Goal: Check status: Verify the current state of an ongoing process or item

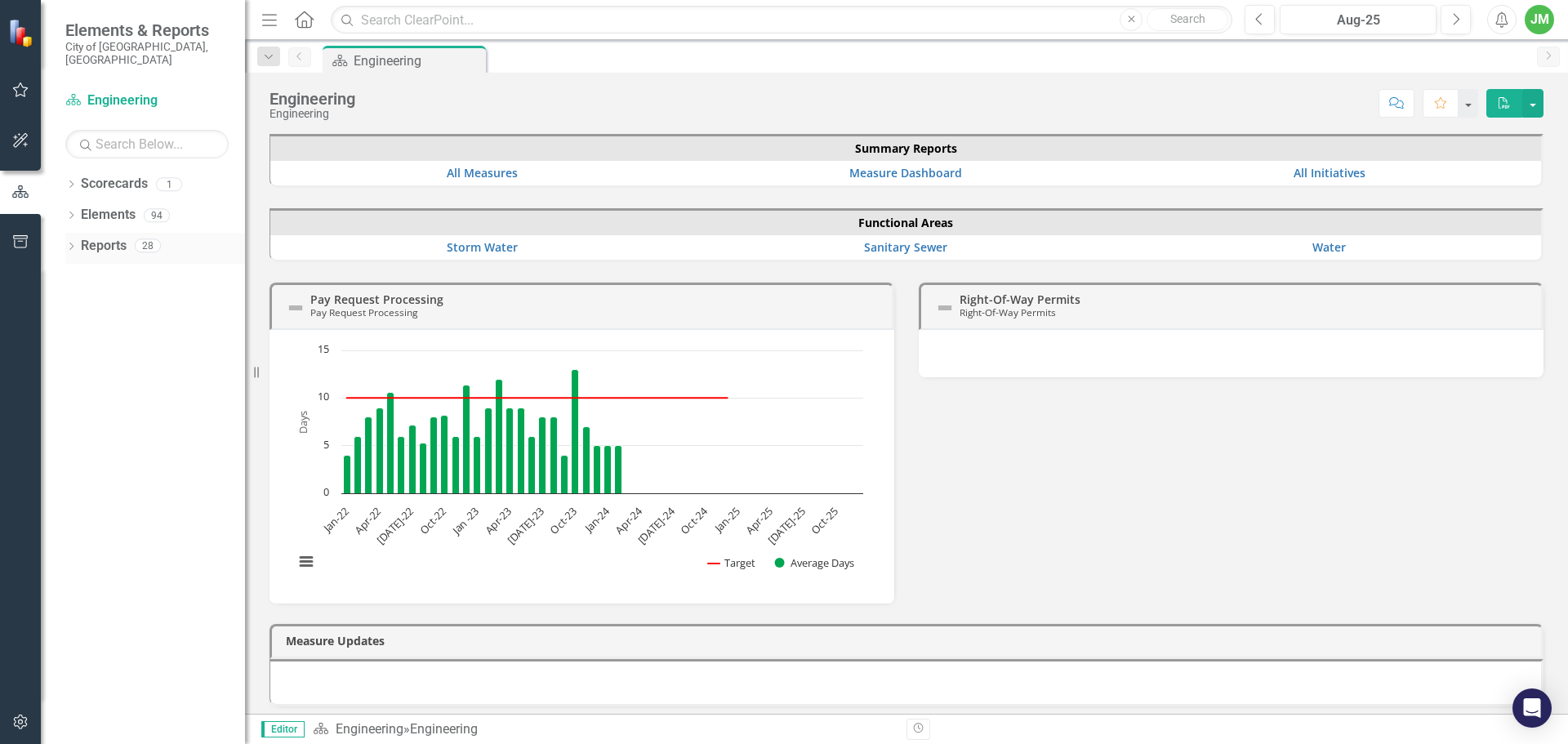
click at [69, 244] on icon "Dropdown" at bounding box center [71, 248] width 11 height 9
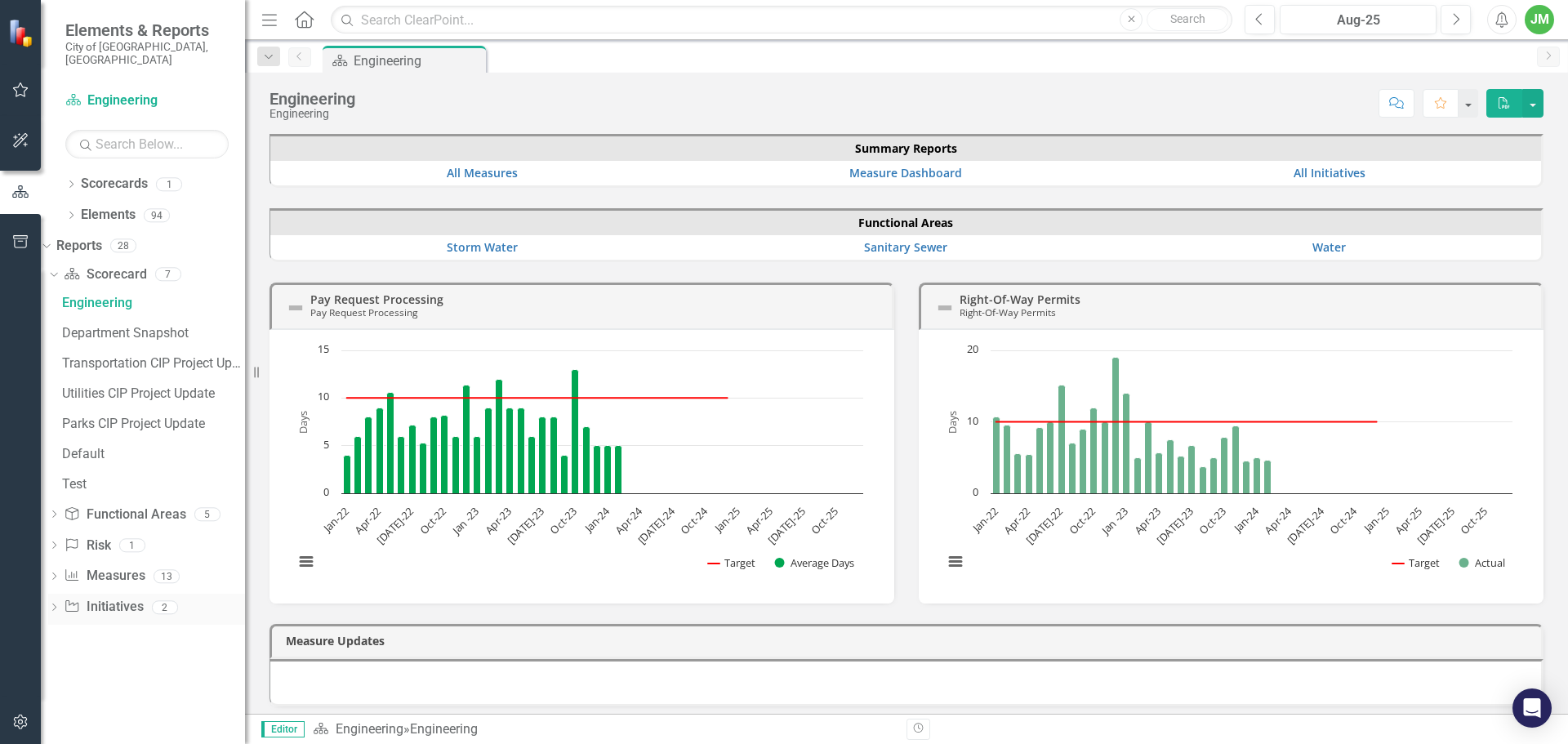
click at [60, 604] on icon "Dropdown" at bounding box center [54, 609] width 11 height 9
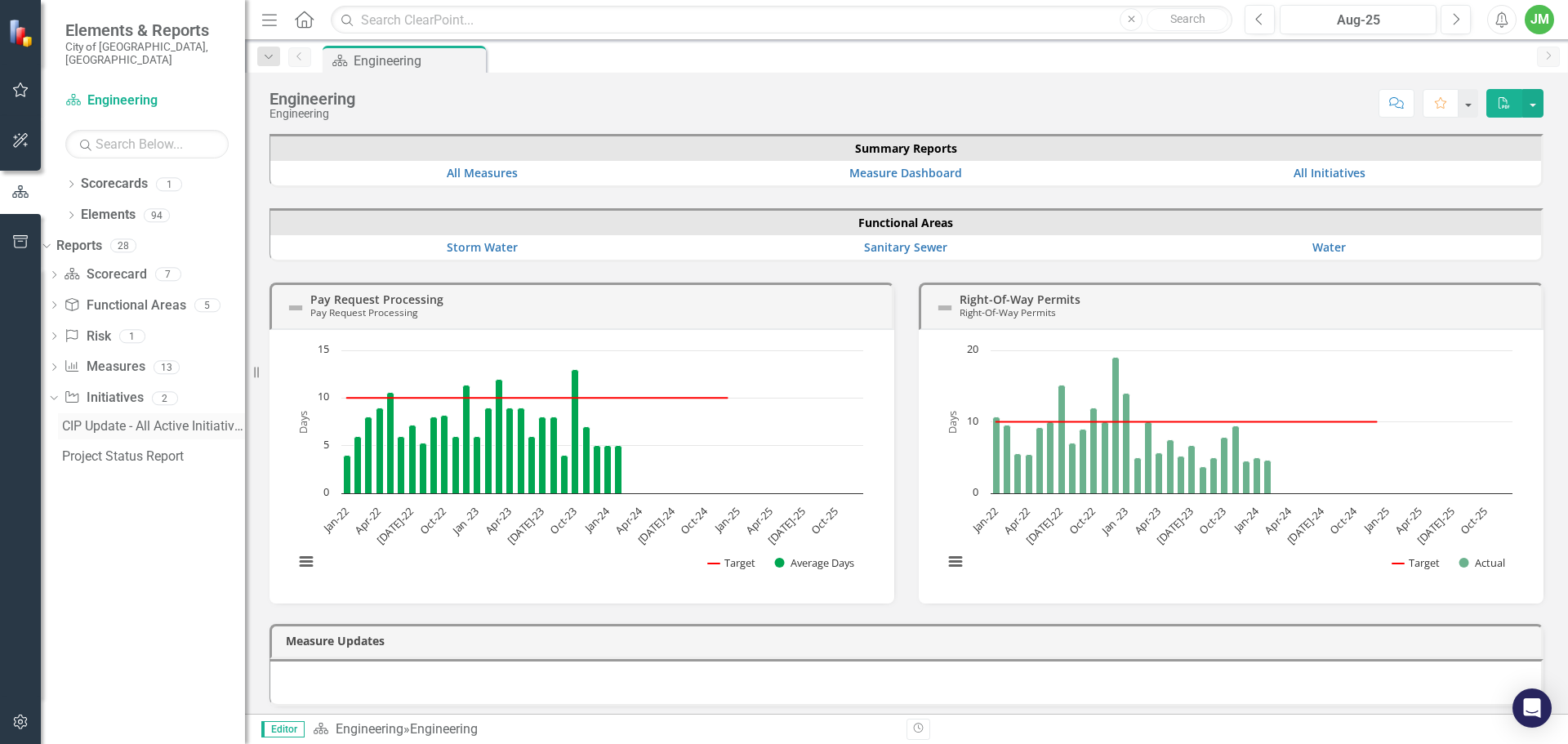
click at [164, 418] on div "CIP Update - All Active Initiatives" at bounding box center [153, 426] width 183 height 15
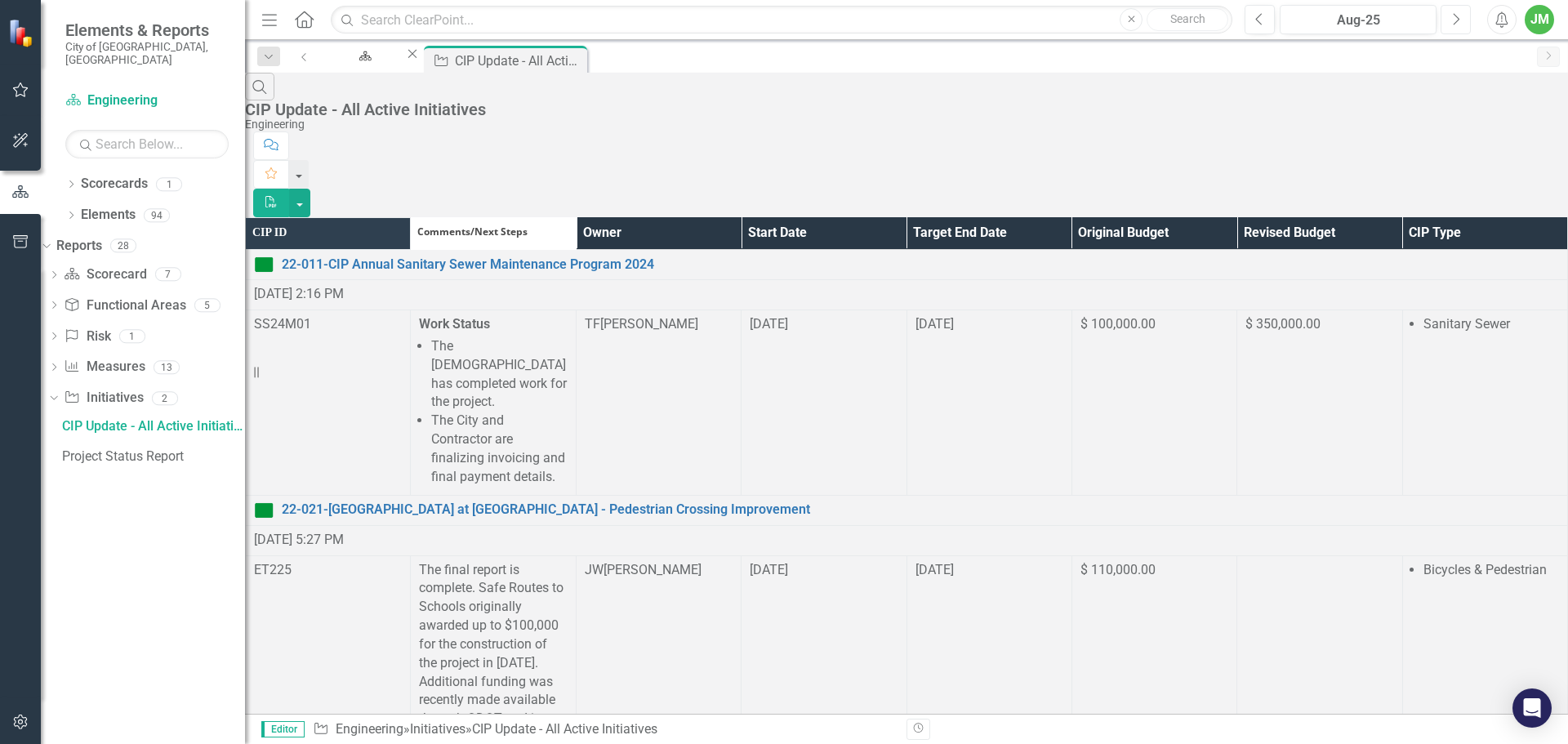
click at [1447, 17] on button "Next" at bounding box center [1455, 20] width 30 height 30
click at [740, 218] on th "Owner" at bounding box center [658, 233] width 165 height 32
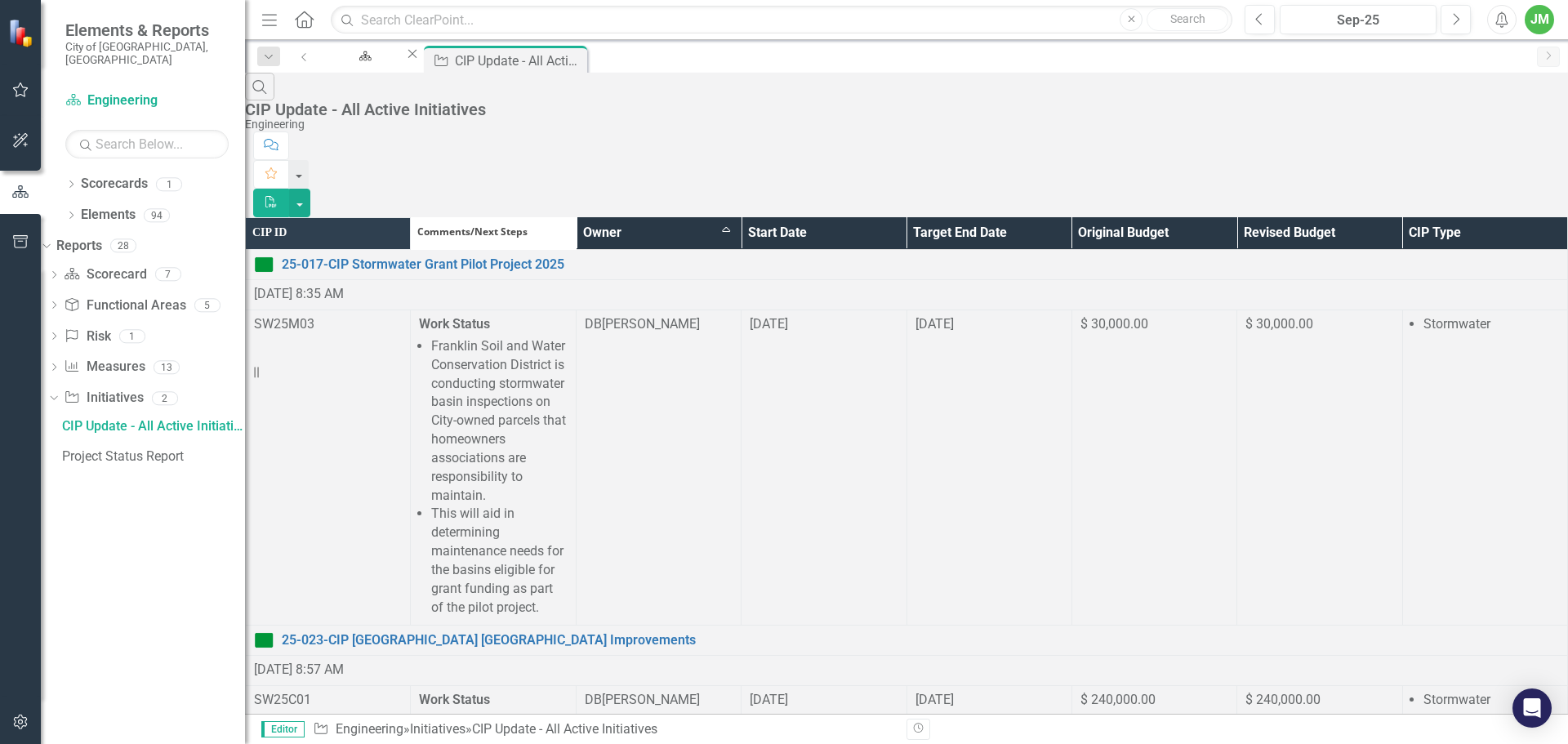
scroll to position [1740, 0]
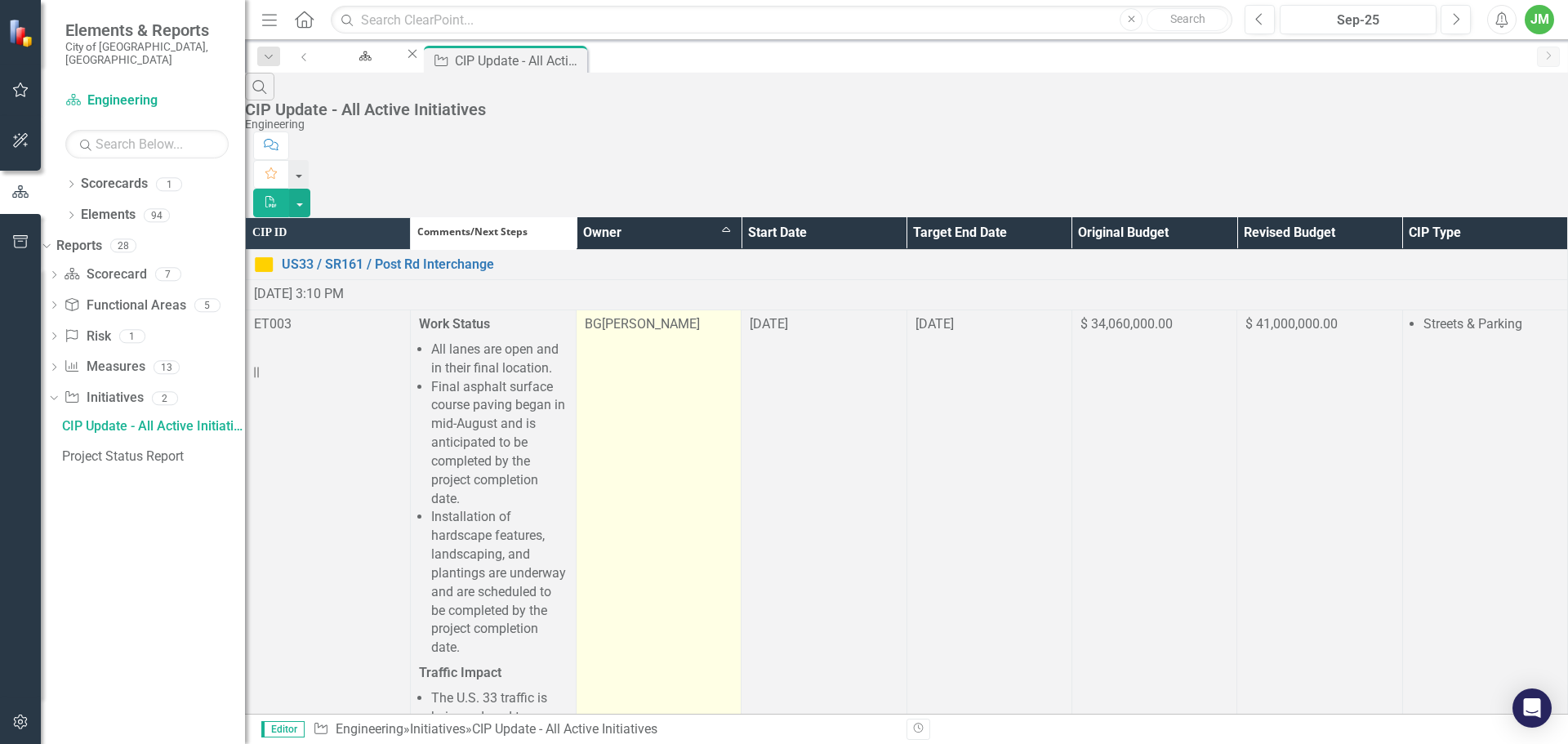
scroll to position [1796, 0]
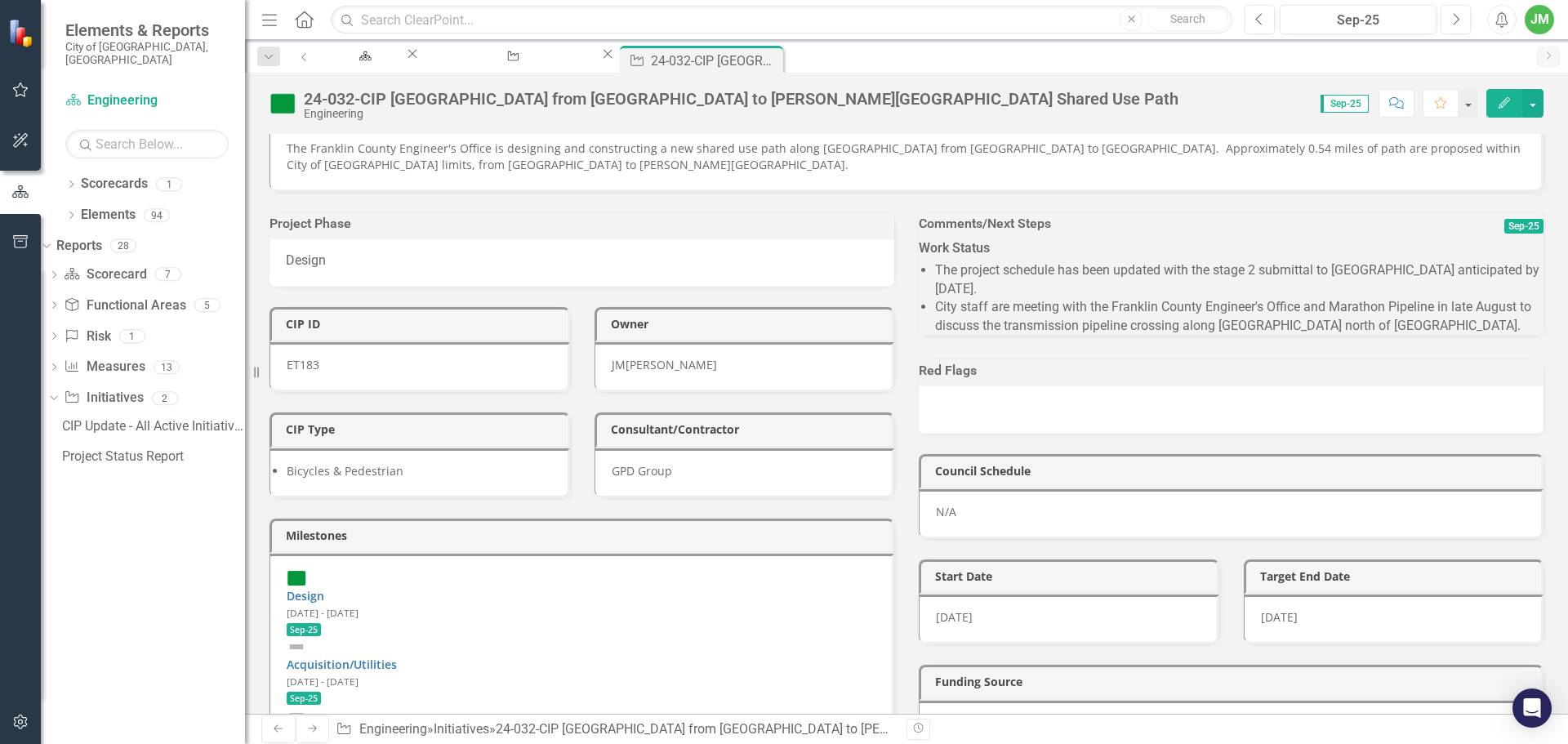
scroll to position [245, 0]
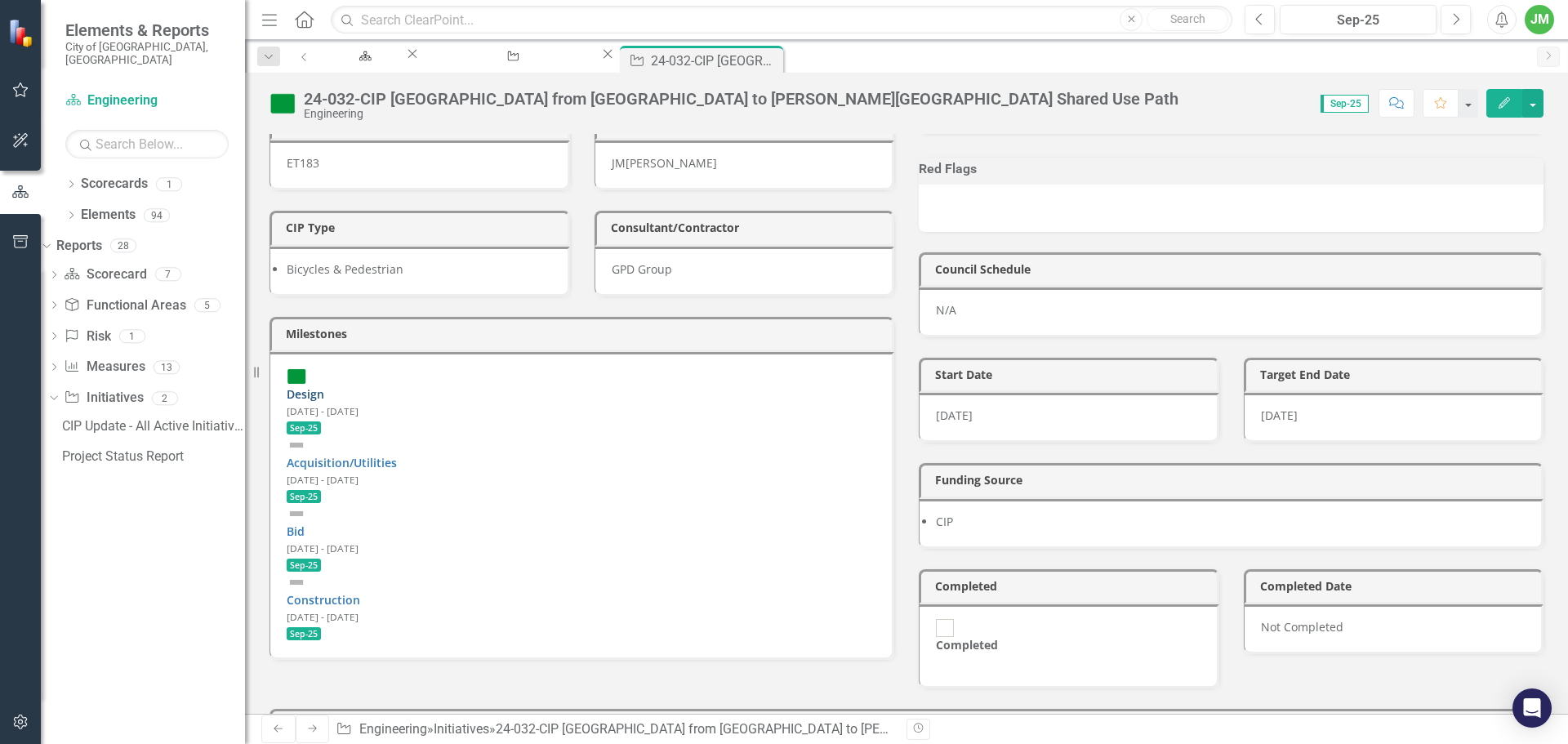
click at [325, 392] on link "Design" at bounding box center [305, 393] width 37 height 16
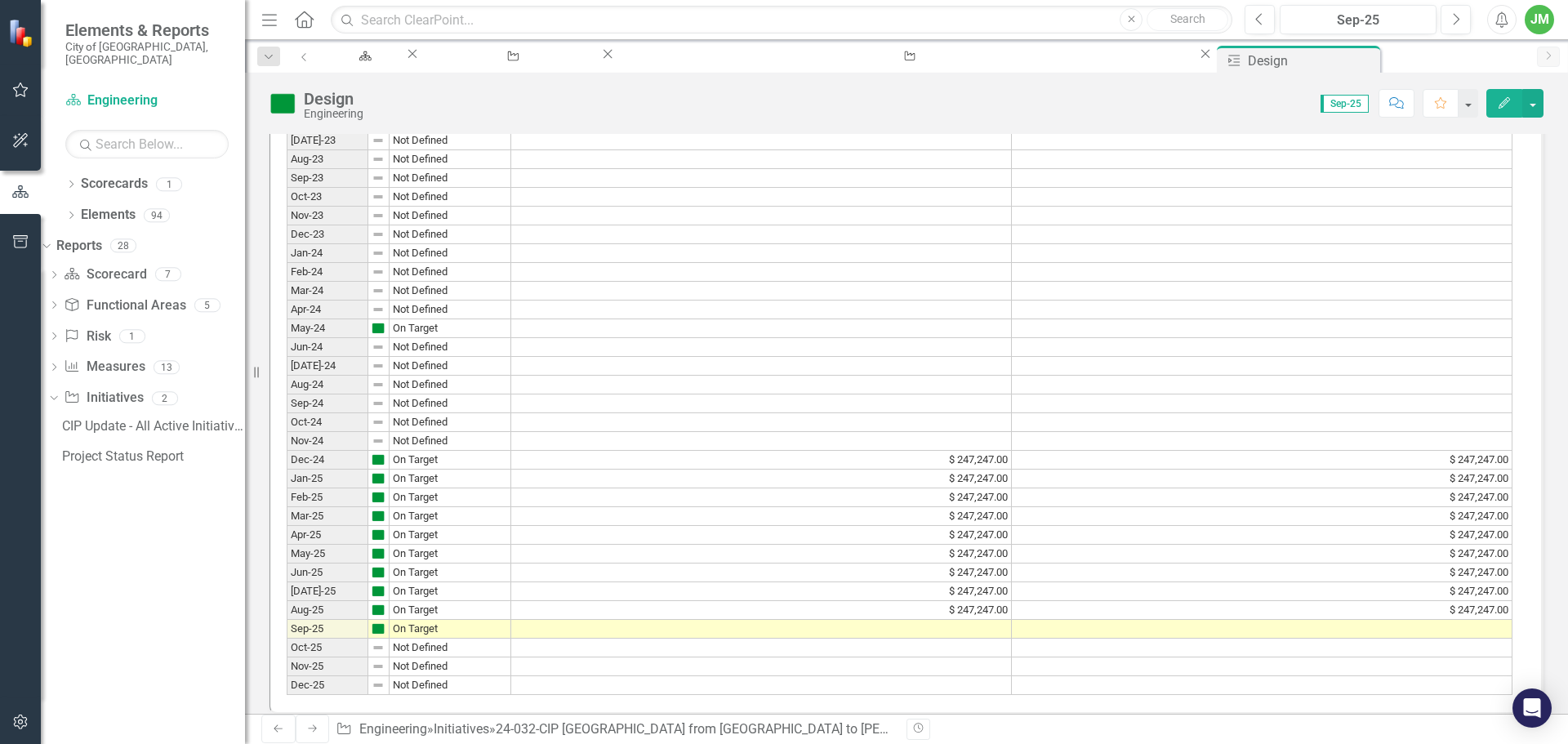
scroll to position [981, 0]
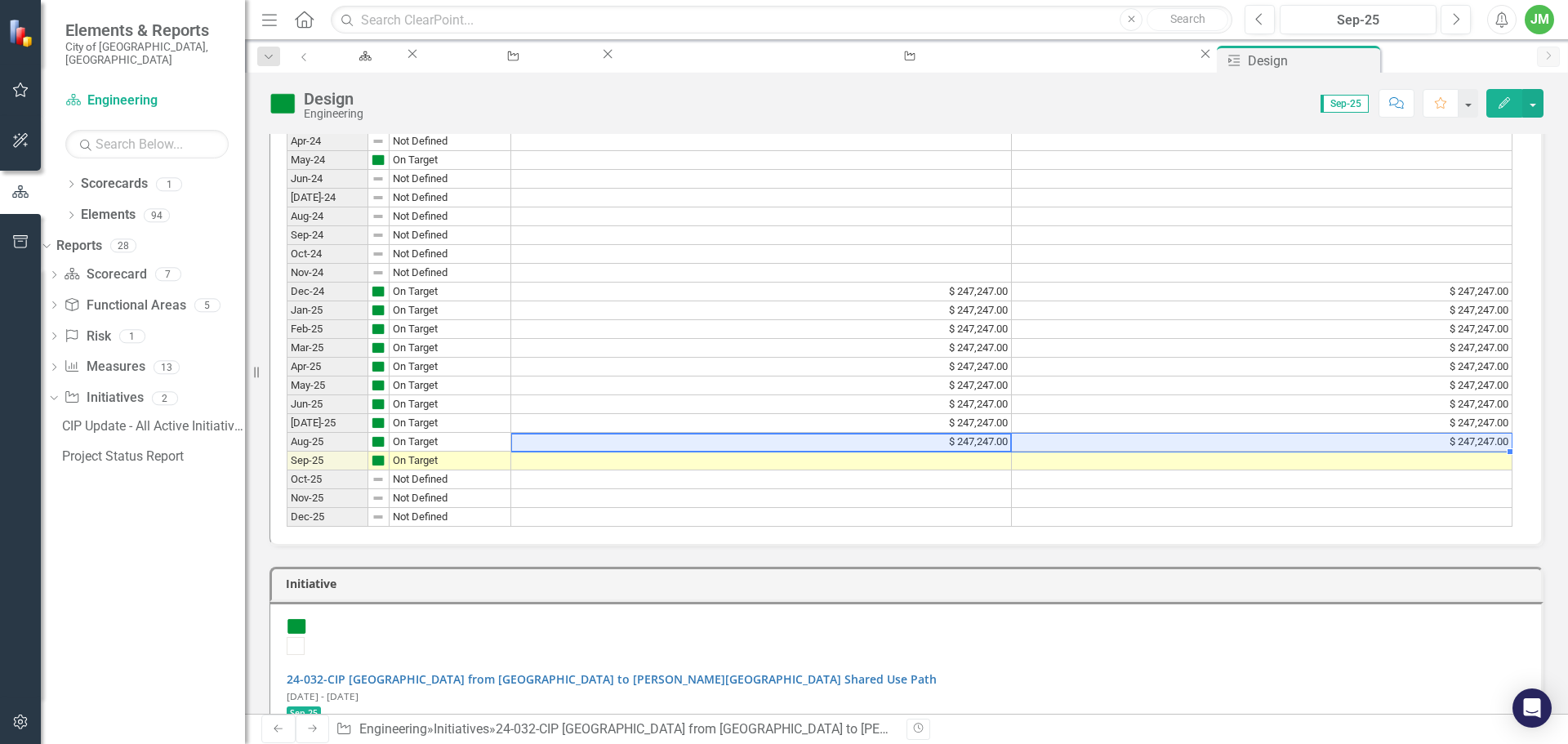
drag, startPoint x: 995, startPoint y: 446, endPoint x: 1034, endPoint y: 448, distance: 39.1
click at [1034, 448] on tr "Aug-25 On Target $ 247,247.00 $ 247,247.00" at bounding box center [899, 442] width 1226 height 19
drag, startPoint x: 1508, startPoint y: 458, endPoint x: 1508, endPoint y: 477, distance: 19.0
click at [286, 477] on div "Period Status Original Budget Revised Budget Jan-22 Not Defined Feb-22 Not Defi…" at bounding box center [286, 66] width 0 height 921
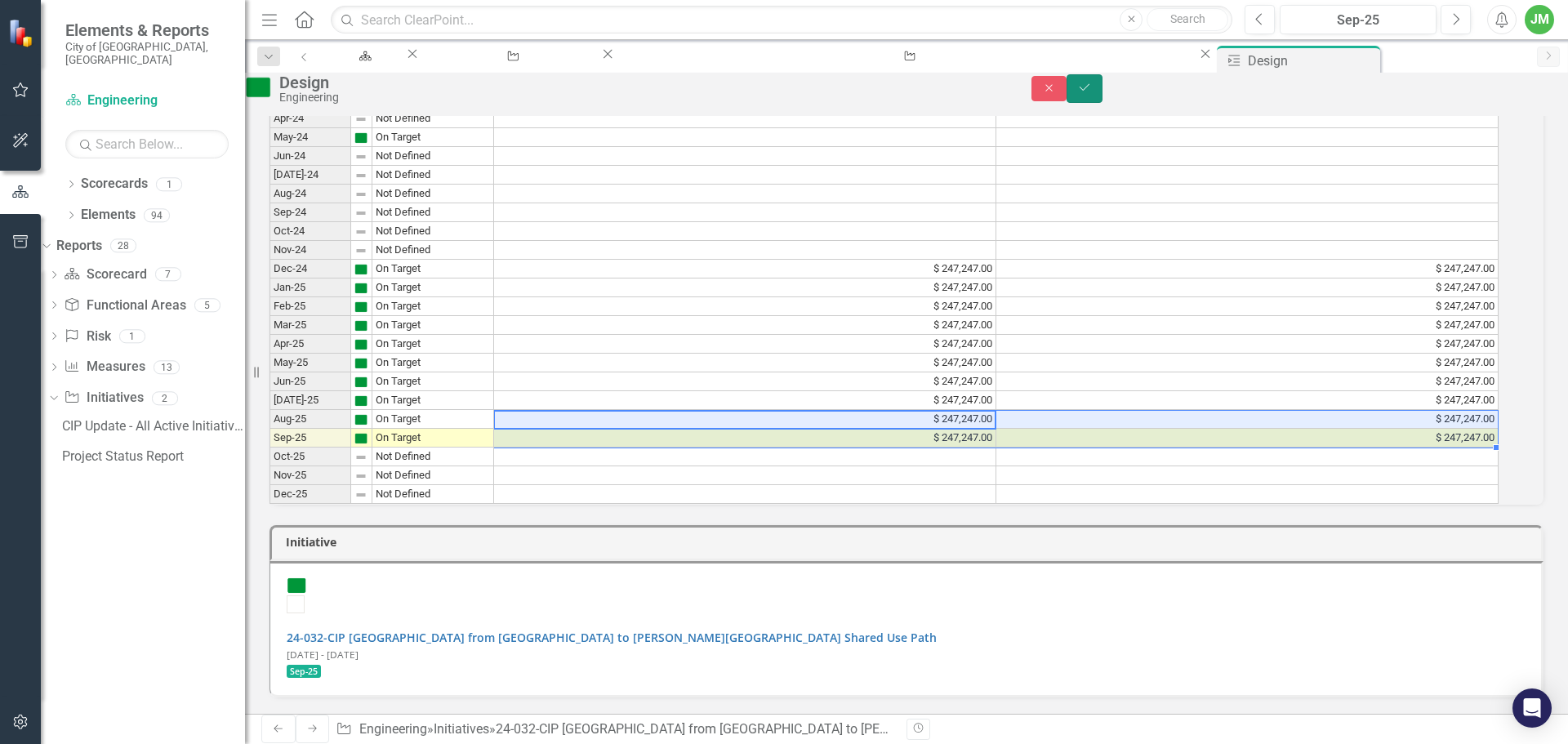
click at [1092, 93] on icon "Save" at bounding box center [1084, 87] width 15 height 11
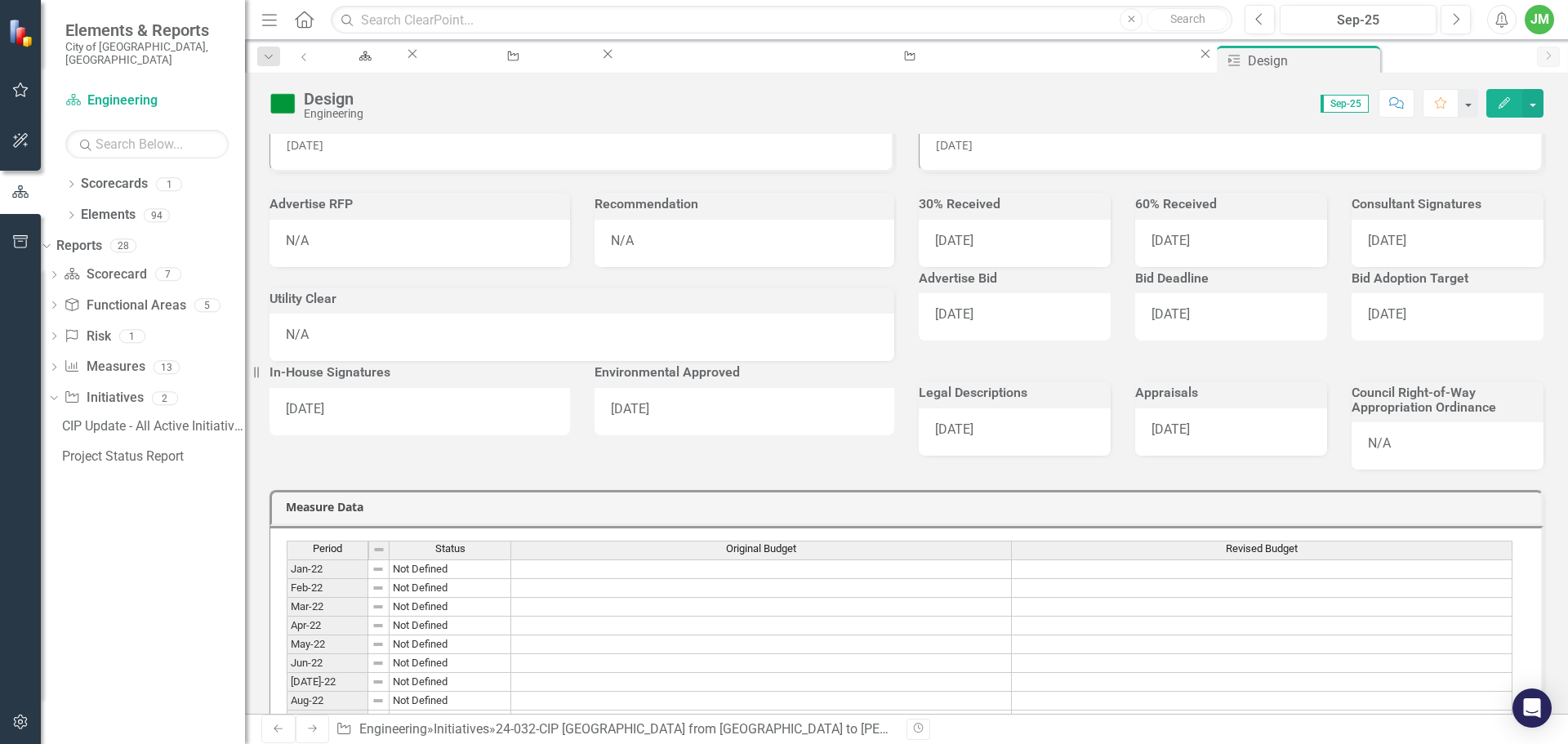
scroll to position [0, 0]
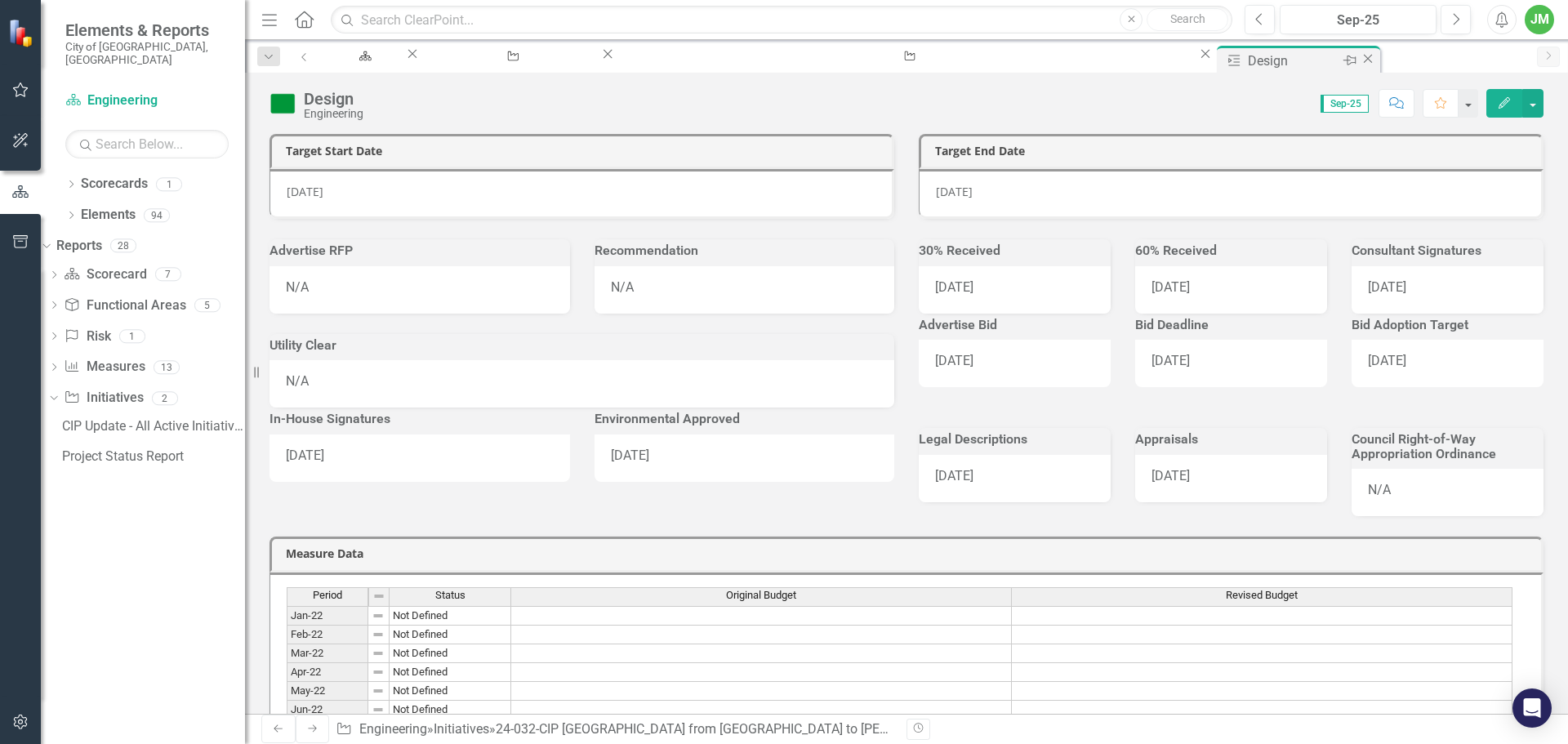
click at [1362, 58] on icon at bounding box center [1367, 59] width 9 height 9
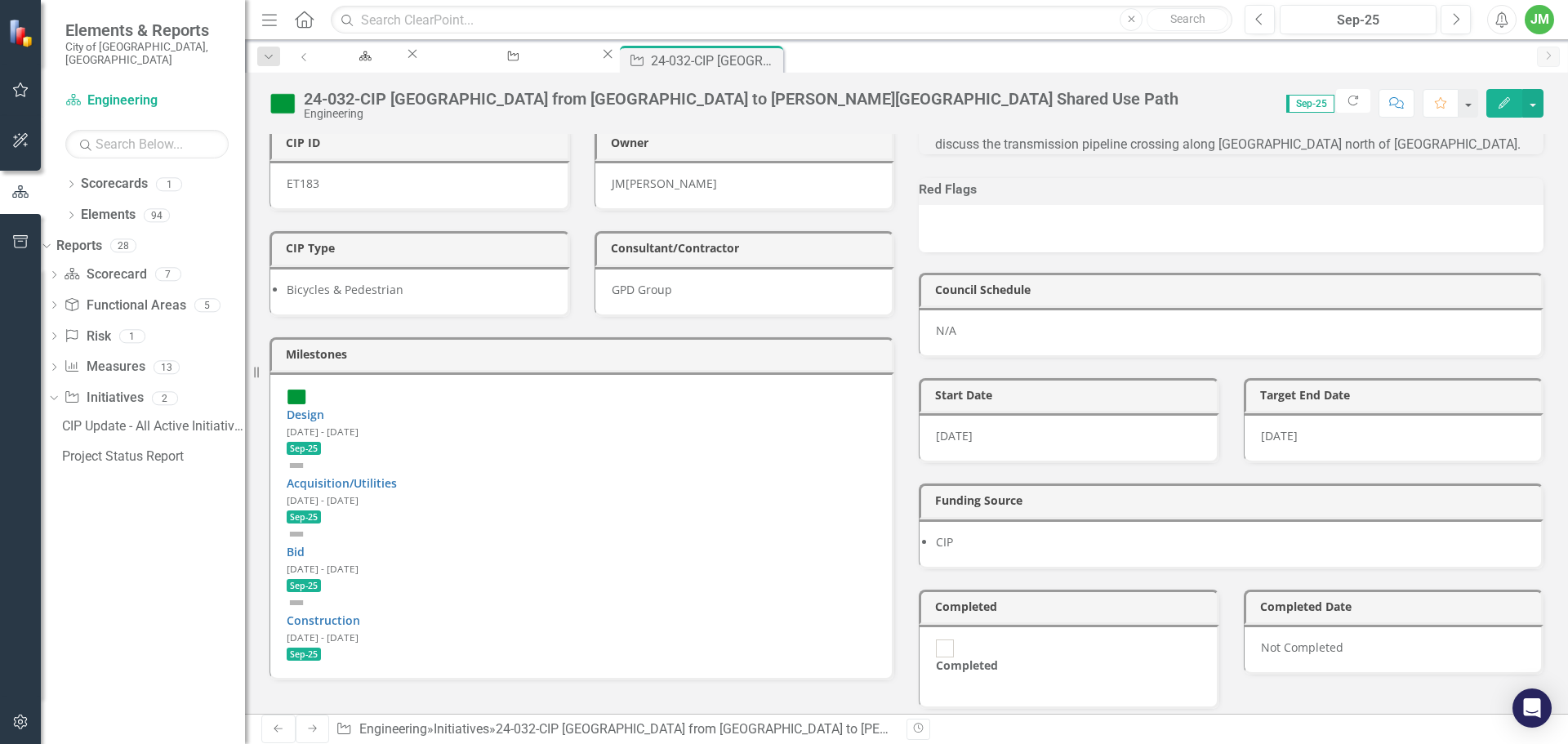
scroll to position [245, 0]
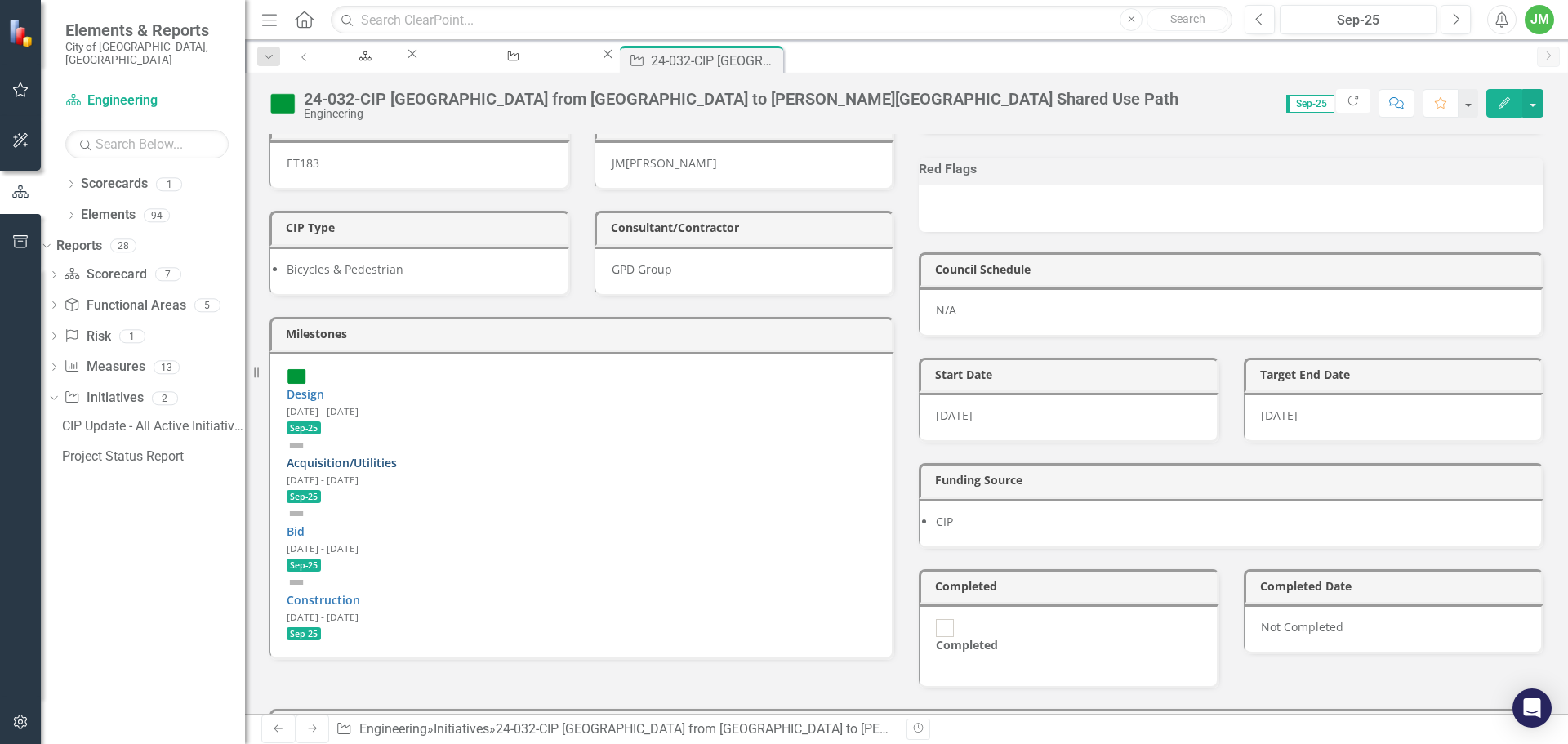
click at [397, 455] on link "Acquisition/Utilities" at bounding box center [341, 462] width 111 height 16
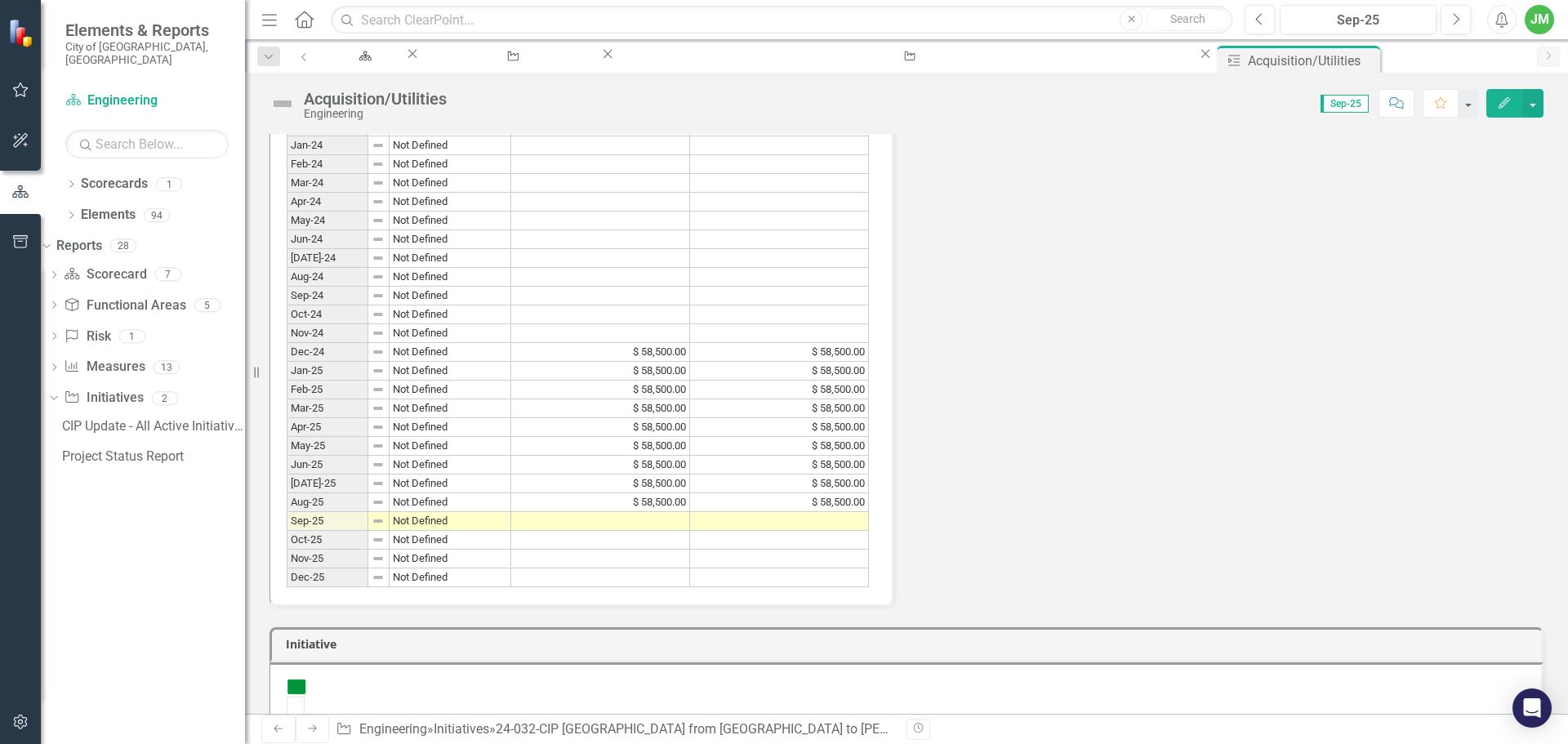
scroll to position [653, 0]
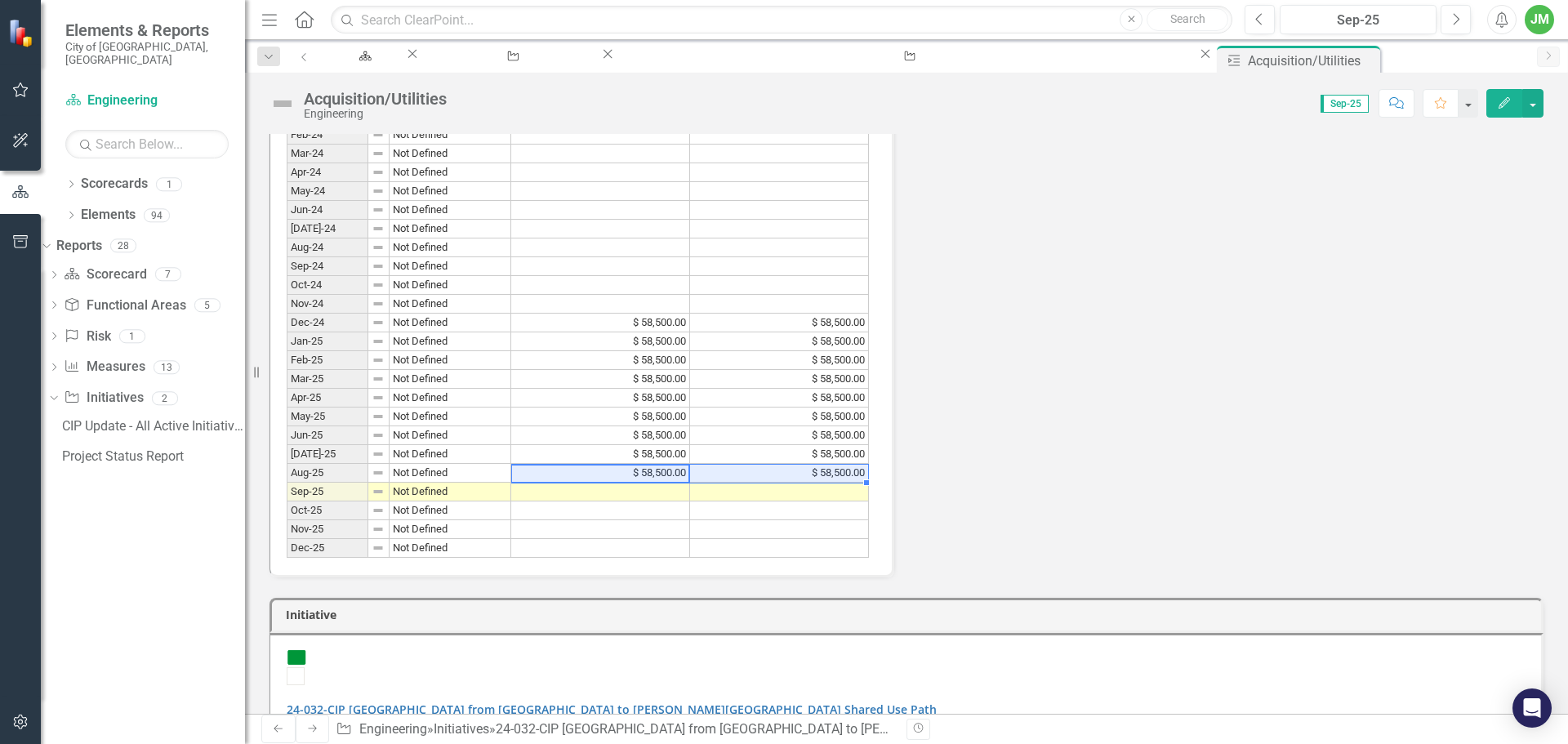
drag, startPoint x: 683, startPoint y: 480, endPoint x: 713, endPoint y: 477, distance: 30.1
click at [713, 477] on tr "Aug-25 Not Defined $ 58,500.00 $ 58,500.00" at bounding box center [578, 473] width 582 height 19
drag, startPoint x: 865, startPoint y: 481, endPoint x: 860, endPoint y: 491, distance: 11.2
click at [286, 491] on div "Period Status Original Budget Revised Budget Jan-22 Not Defined Feb-22 Not Defi…" at bounding box center [286, 97] width 0 height 921
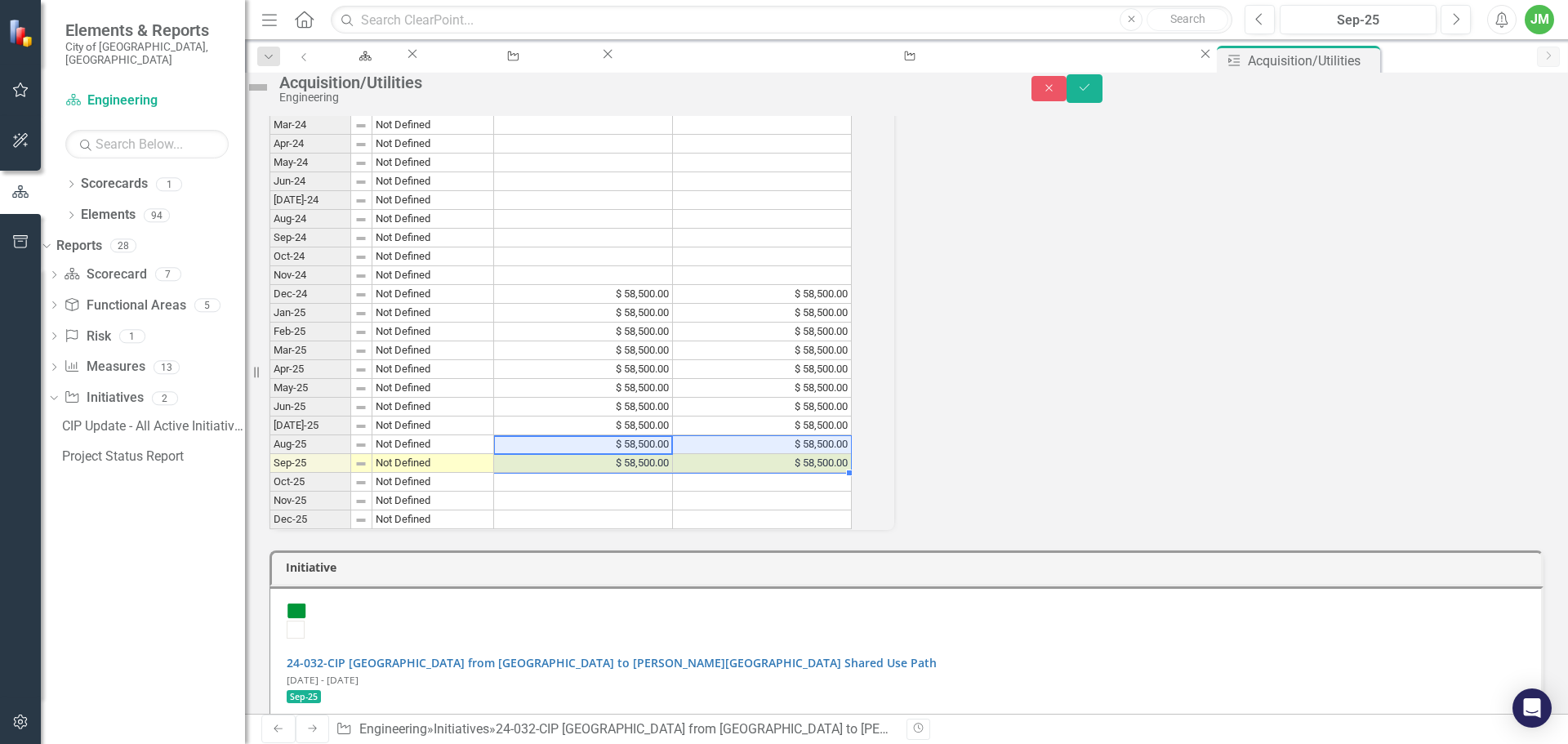
scroll to position [655, 0]
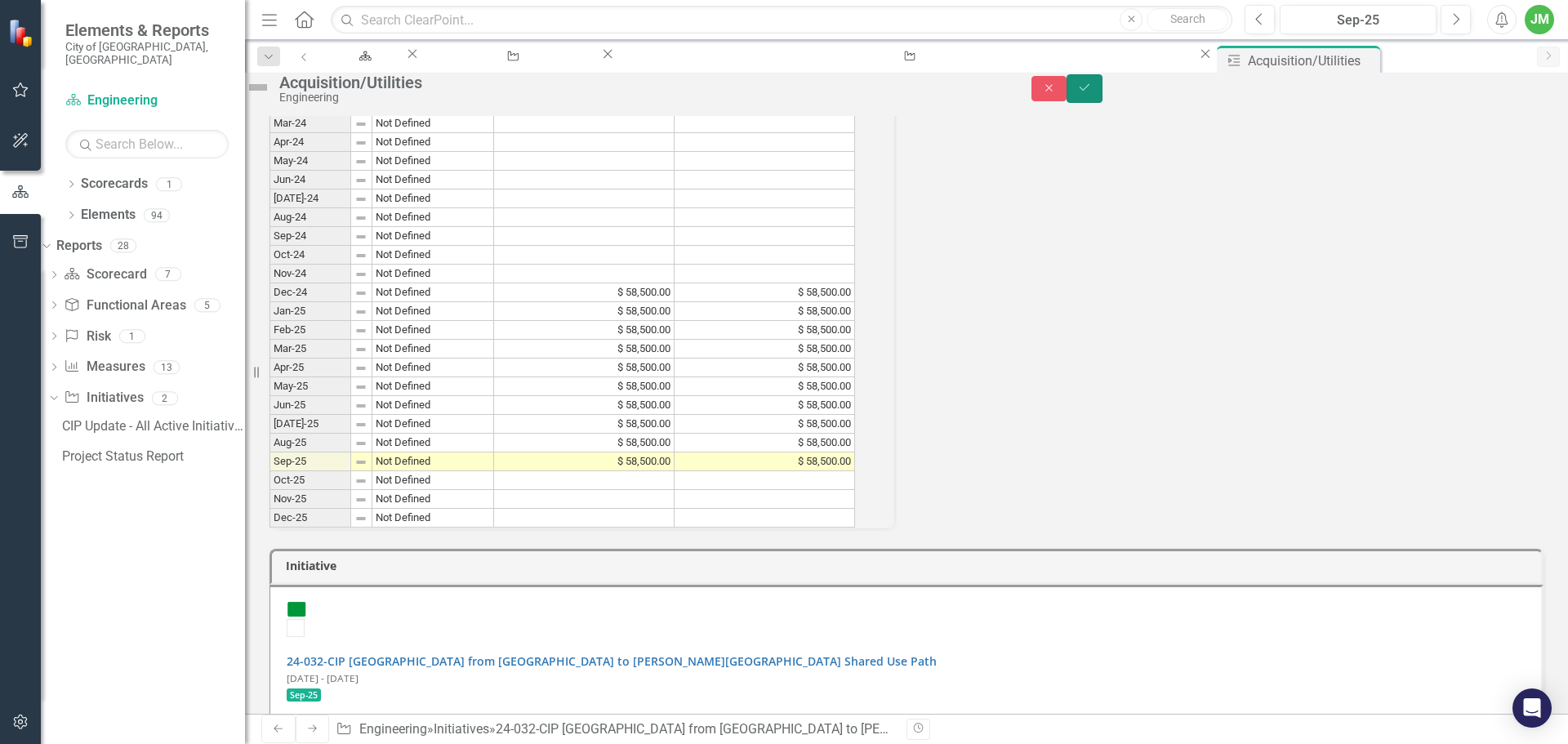
click at [1092, 93] on icon "Save" at bounding box center [1084, 87] width 15 height 11
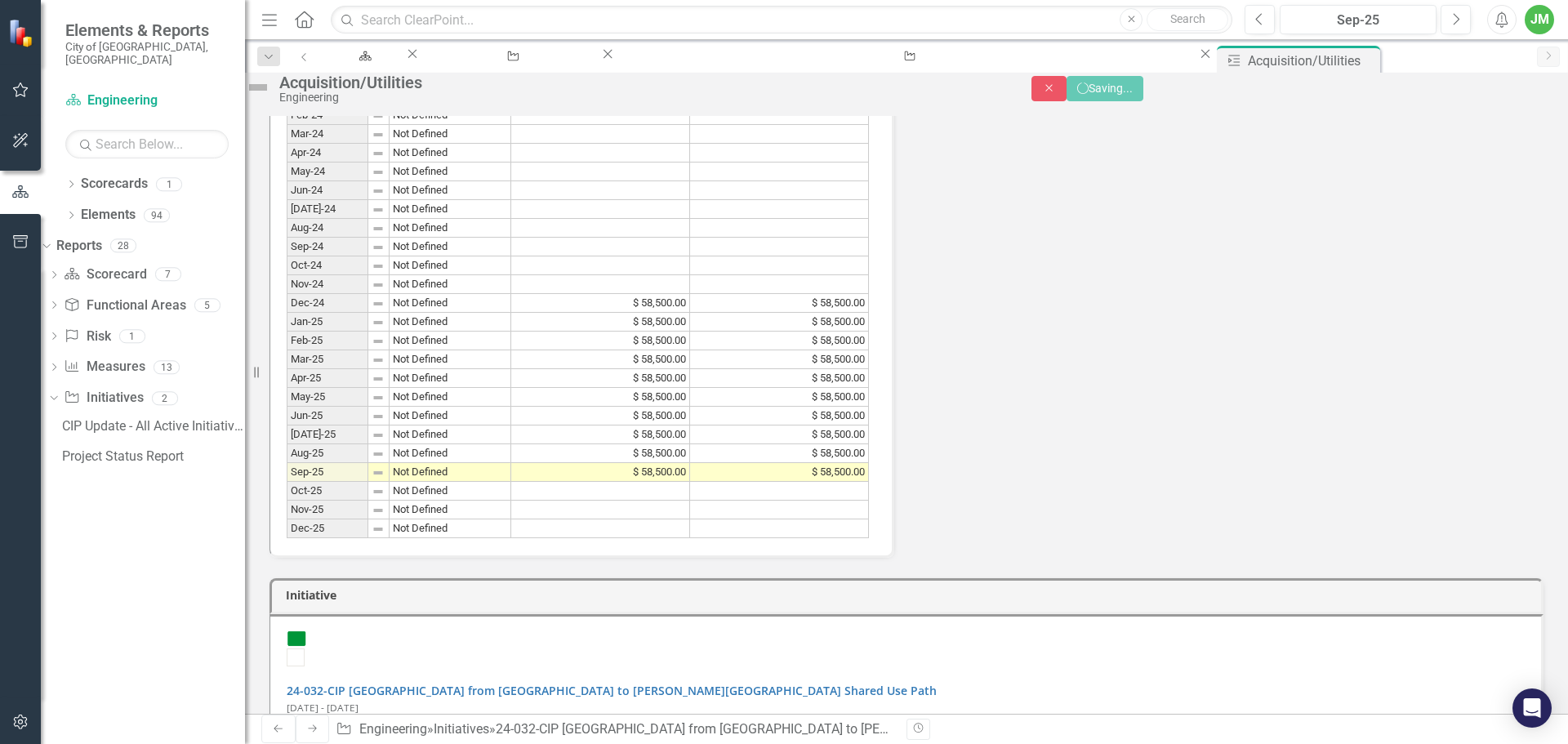
scroll to position [0, 0]
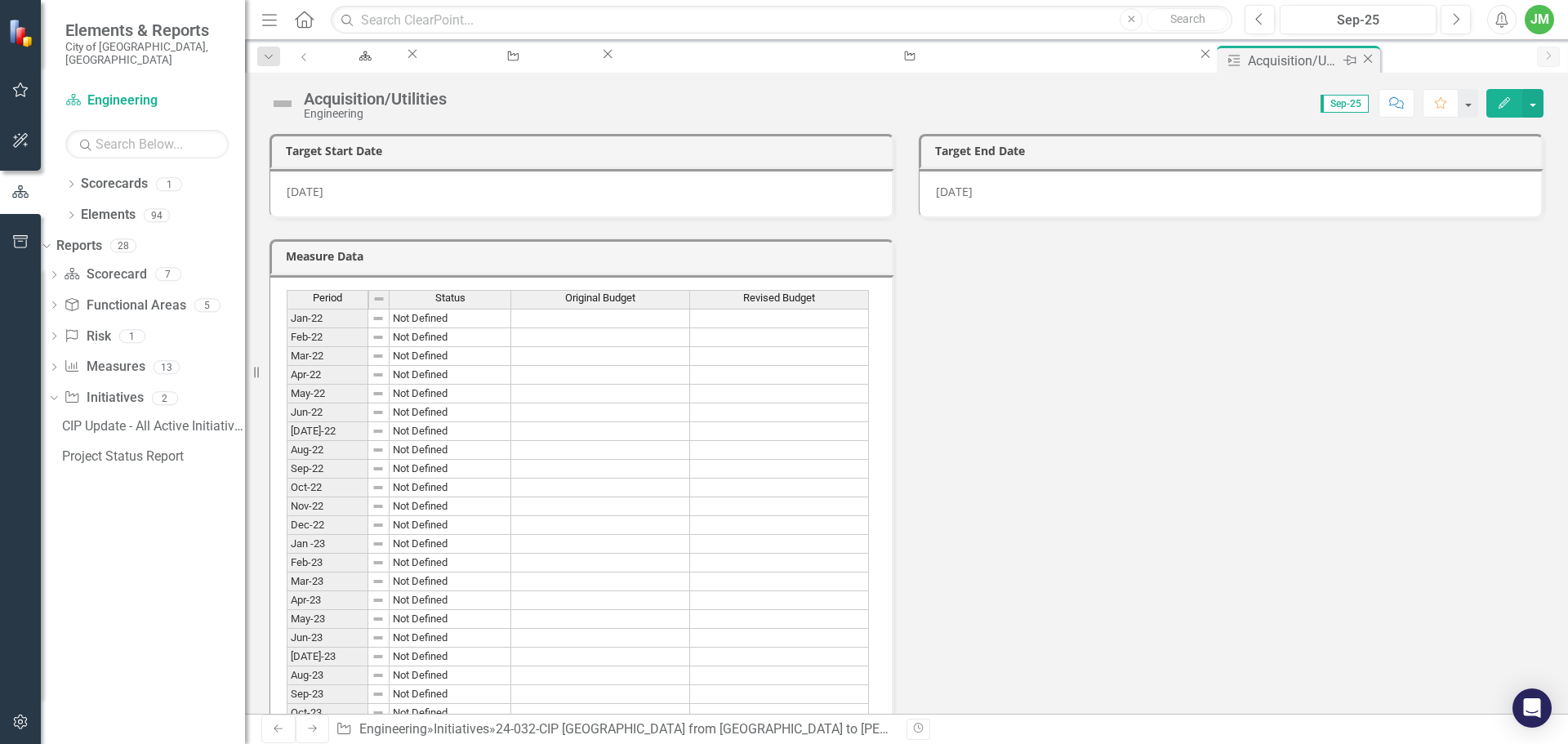
click at [1360, 60] on icon "Close" at bounding box center [1368, 59] width 17 height 13
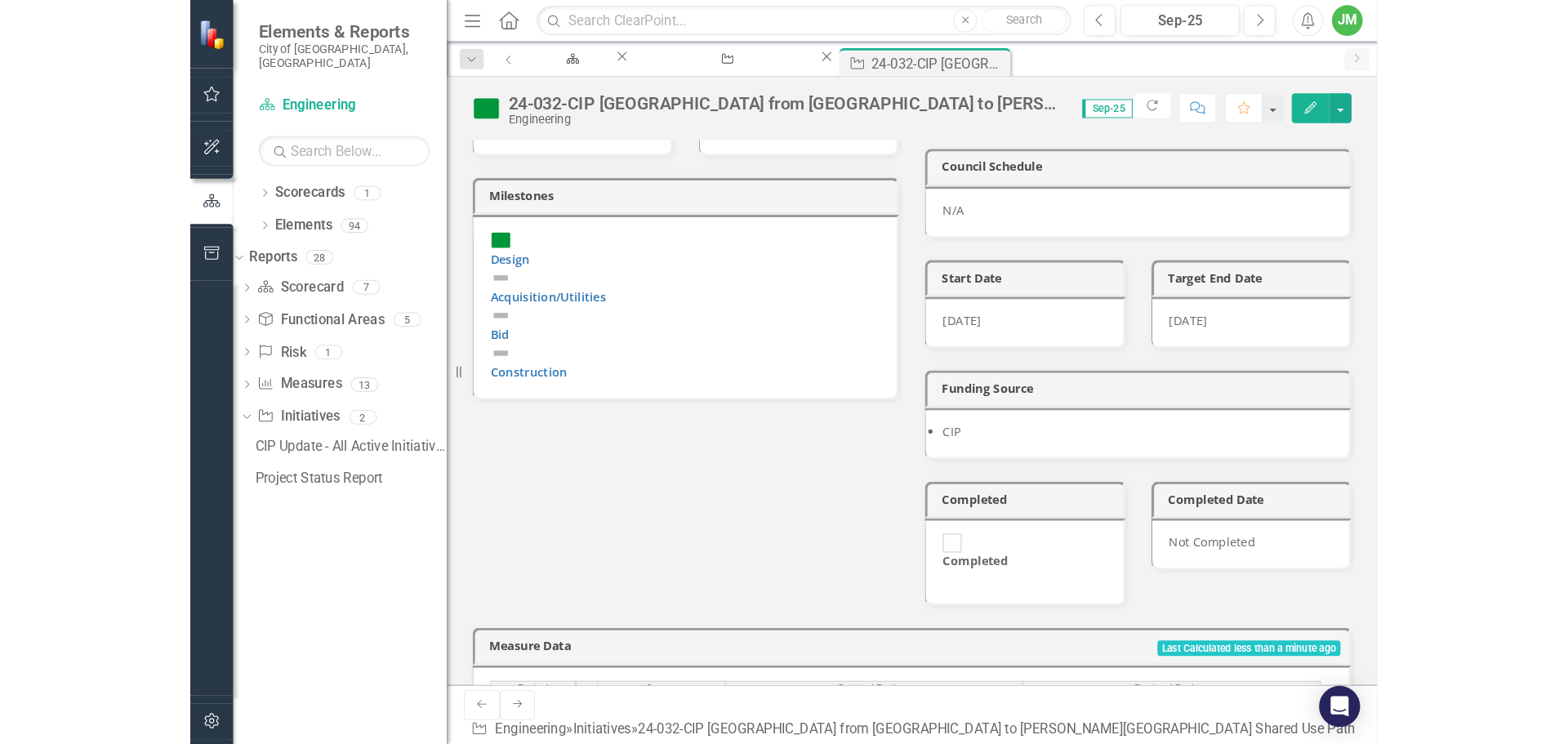
scroll to position [408, 0]
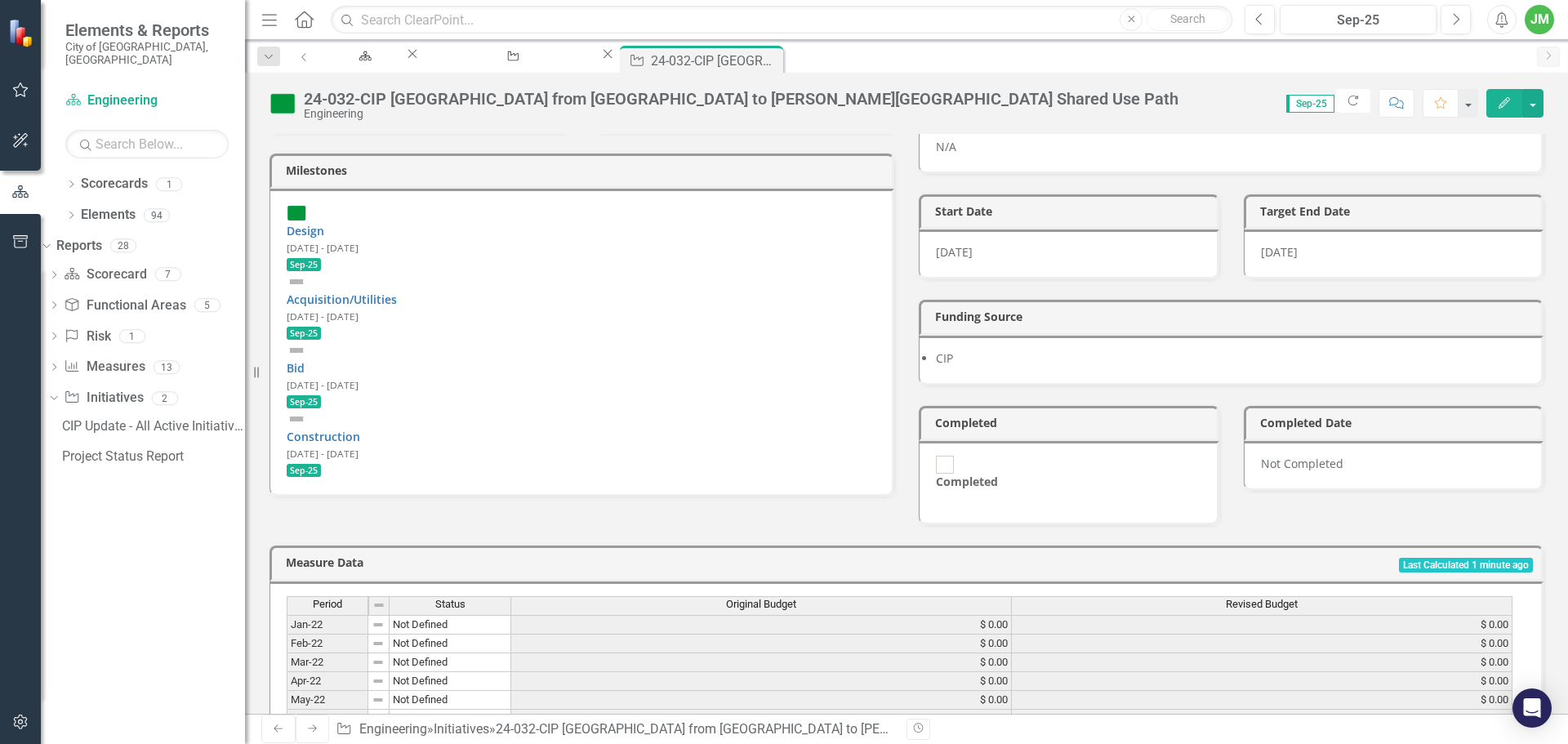
click at [789, 476] on div "Project Phase Design CIP ID ET183 Owner [PERSON_NAME] [PERSON_NAME] CIP Type Bi…" at bounding box center [907, 176] width 1298 height 698
click at [360, 429] on link "Construction" at bounding box center [323, 436] width 73 height 16
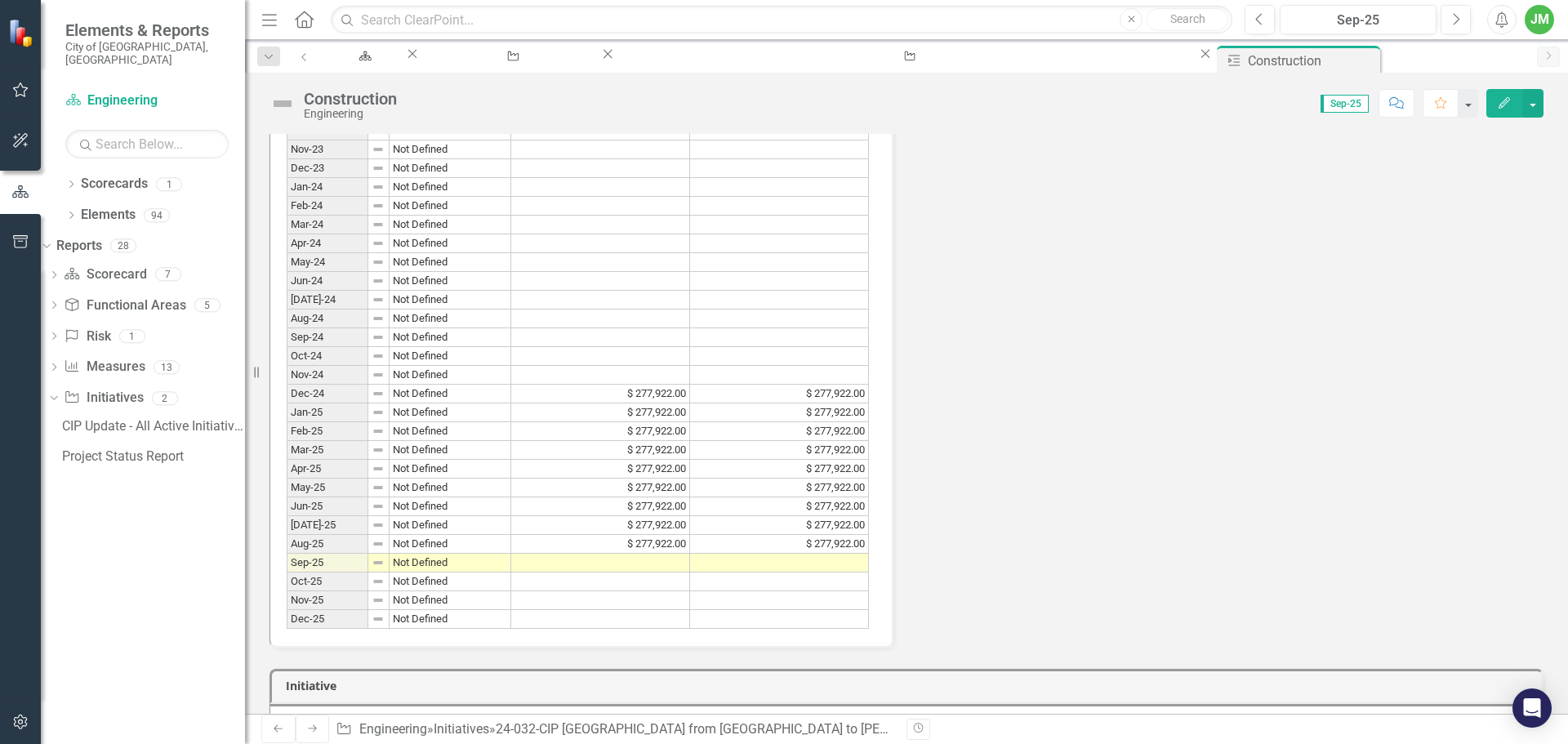
scroll to position [673, 0]
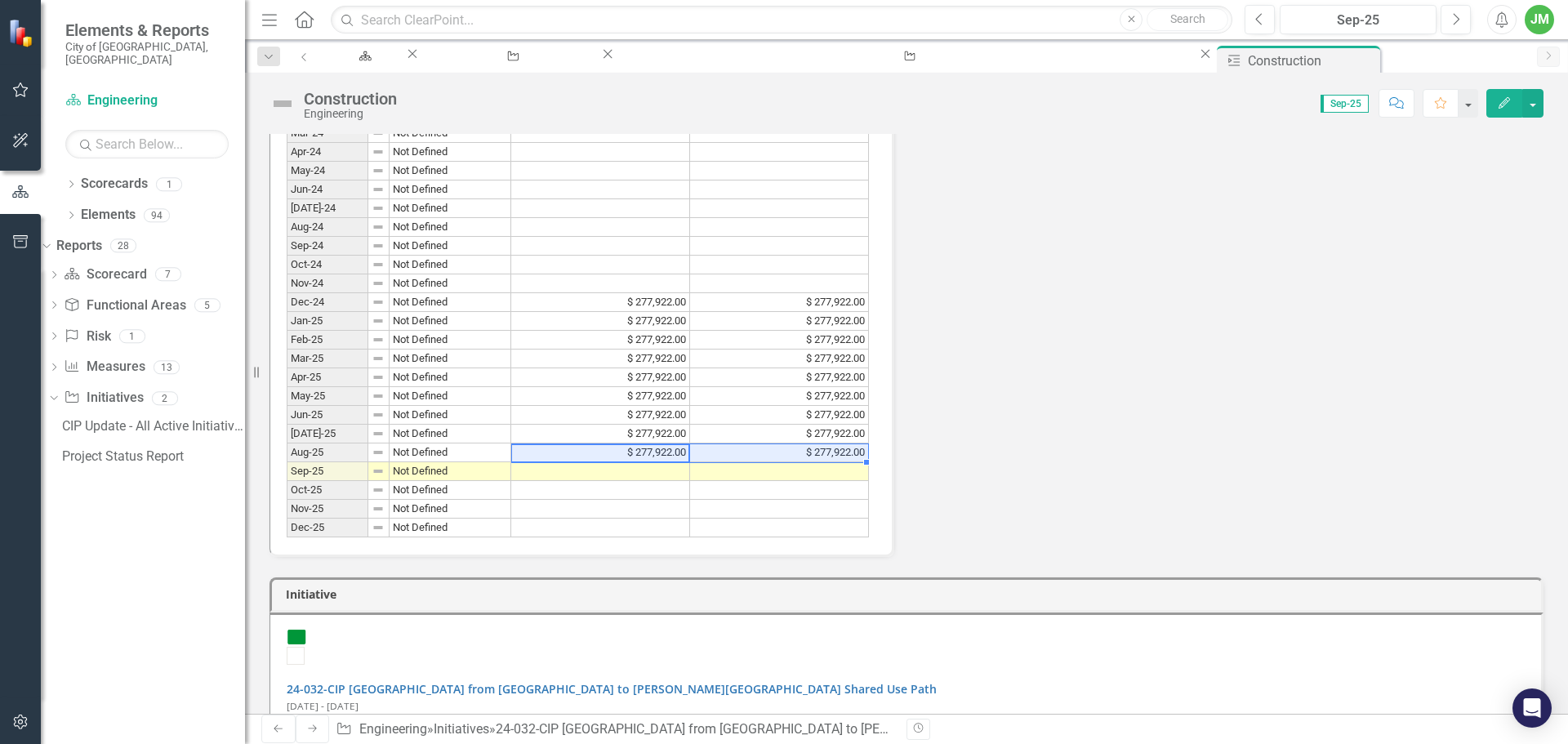
drag, startPoint x: 672, startPoint y: 458, endPoint x: 698, endPoint y: 452, distance: 26.7
click at [698, 452] on tr "Aug-25 Not Defined $ 277,922.00 $ 277,922.00" at bounding box center [578, 453] width 582 height 19
drag, startPoint x: 867, startPoint y: 465, endPoint x: 862, endPoint y: 478, distance: 13.9
click at [286, 478] on div "Period Status Original Budget Revised Budget Jan-22 Not Defined Feb-22 Not Defi…" at bounding box center [286, 76] width 0 height 921
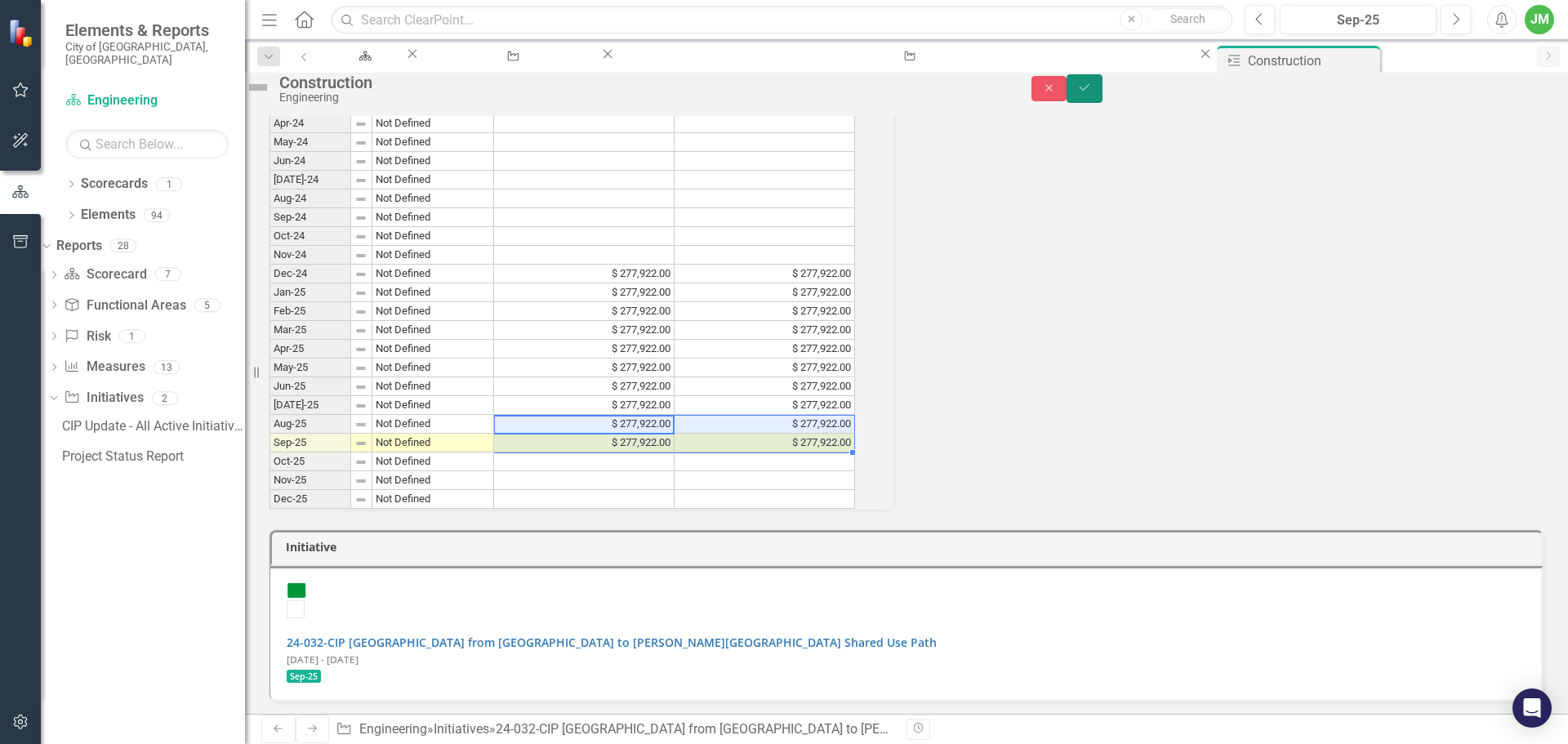
click at [1102, 103] on button "Save" at bounding box center [1084, 88] width 36 height 29
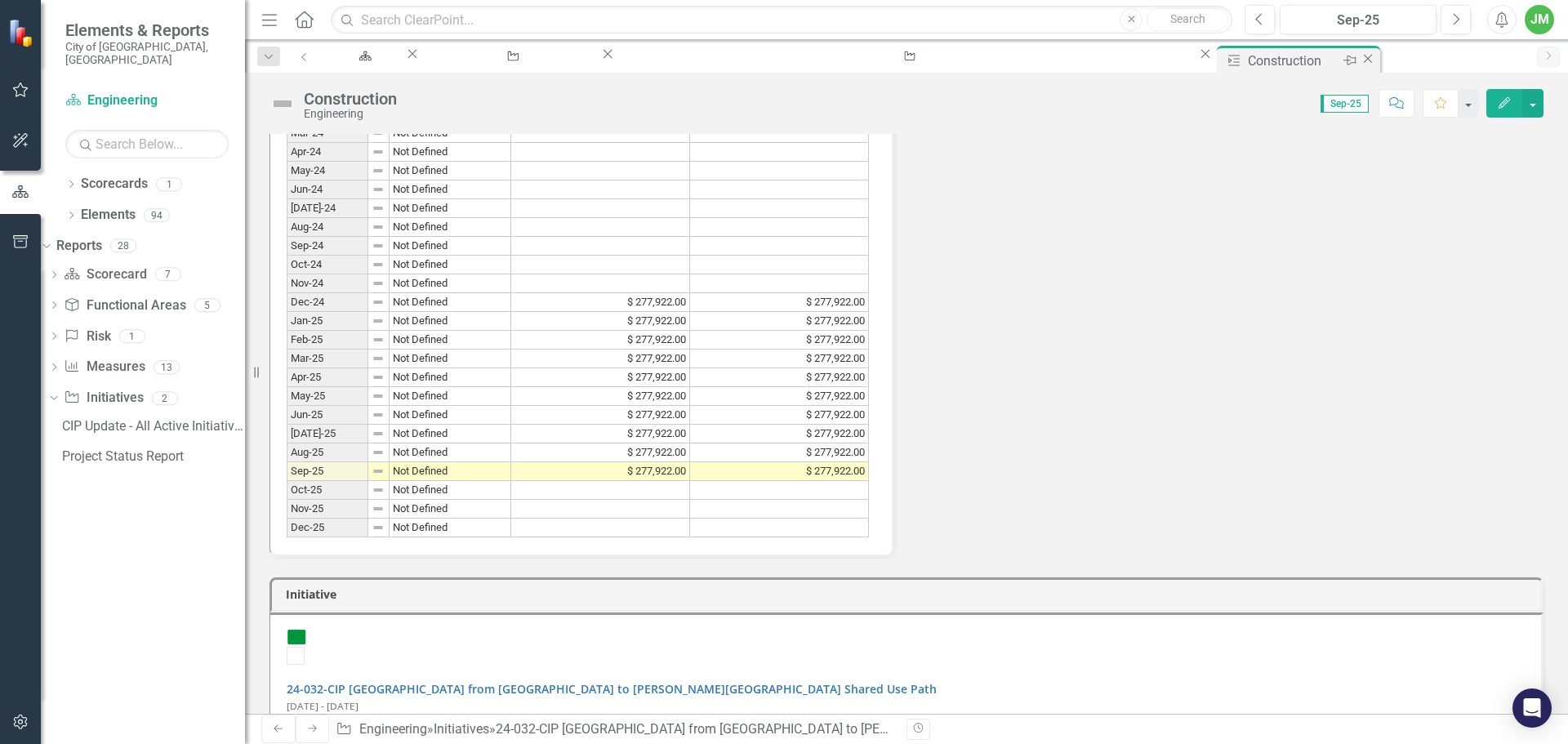
click at [1360, 60] on icon "Close" at bounding box center [1368, 59] width 17 height 13
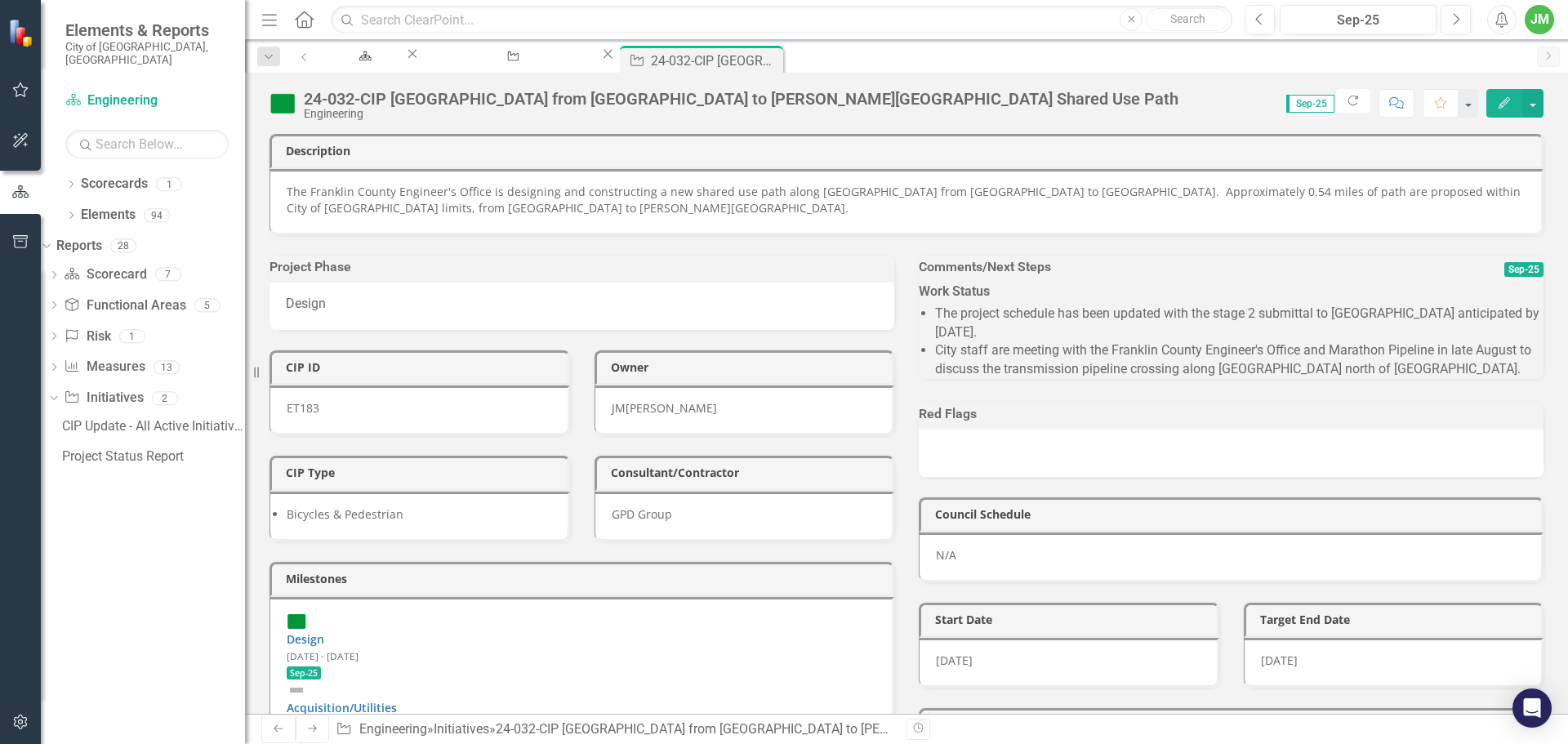
click at [1107, 365] on li "City staff are meeting with the Franklin County Engineer's Office and Marathon …" at bounding box center [1239, 360] width 608 height 37
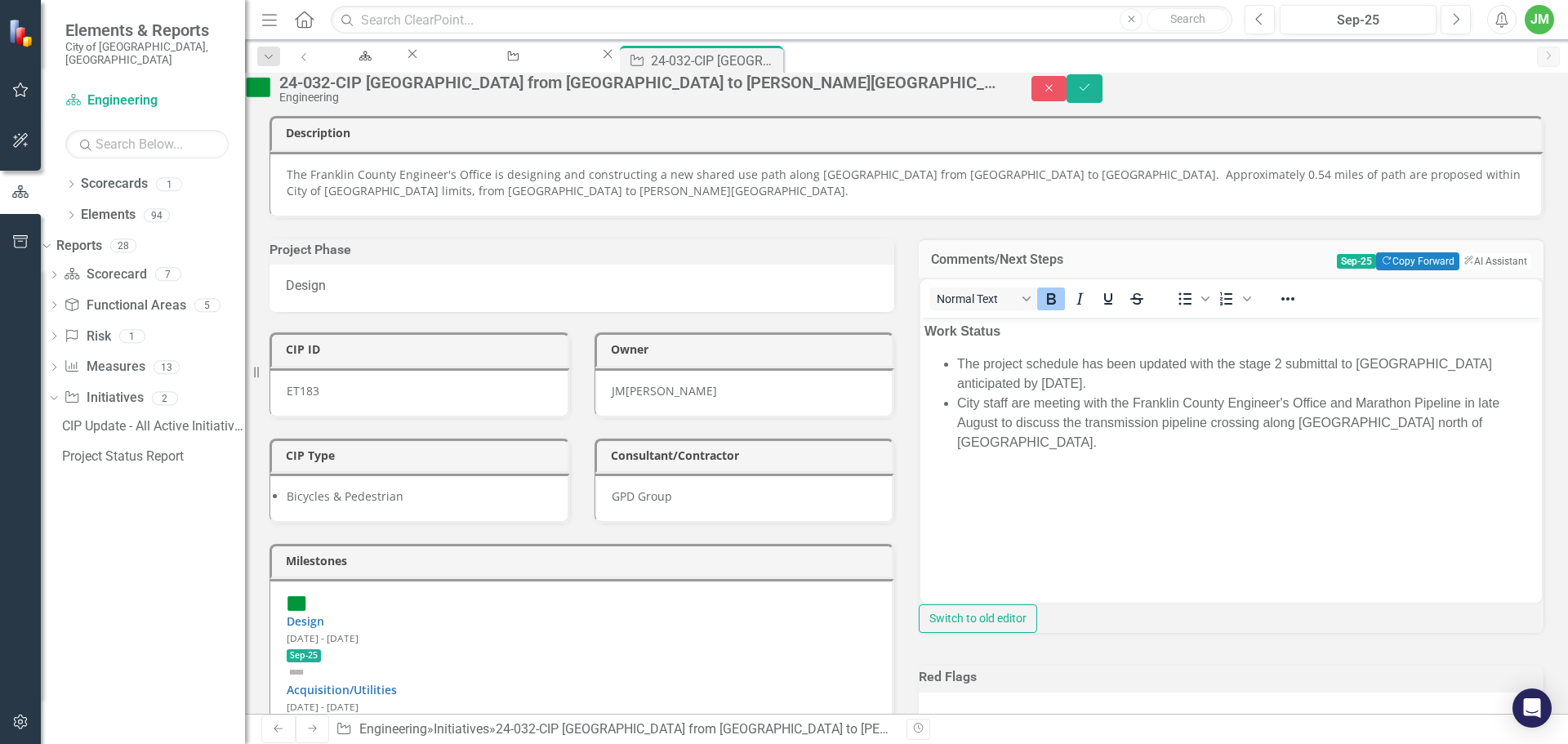
click at [1146, 386] on li "The project schedule has been updated with the stage 2 submittal to [GEOGRAPHIC…" at bounding box center [1247, 374] width 580 height 39
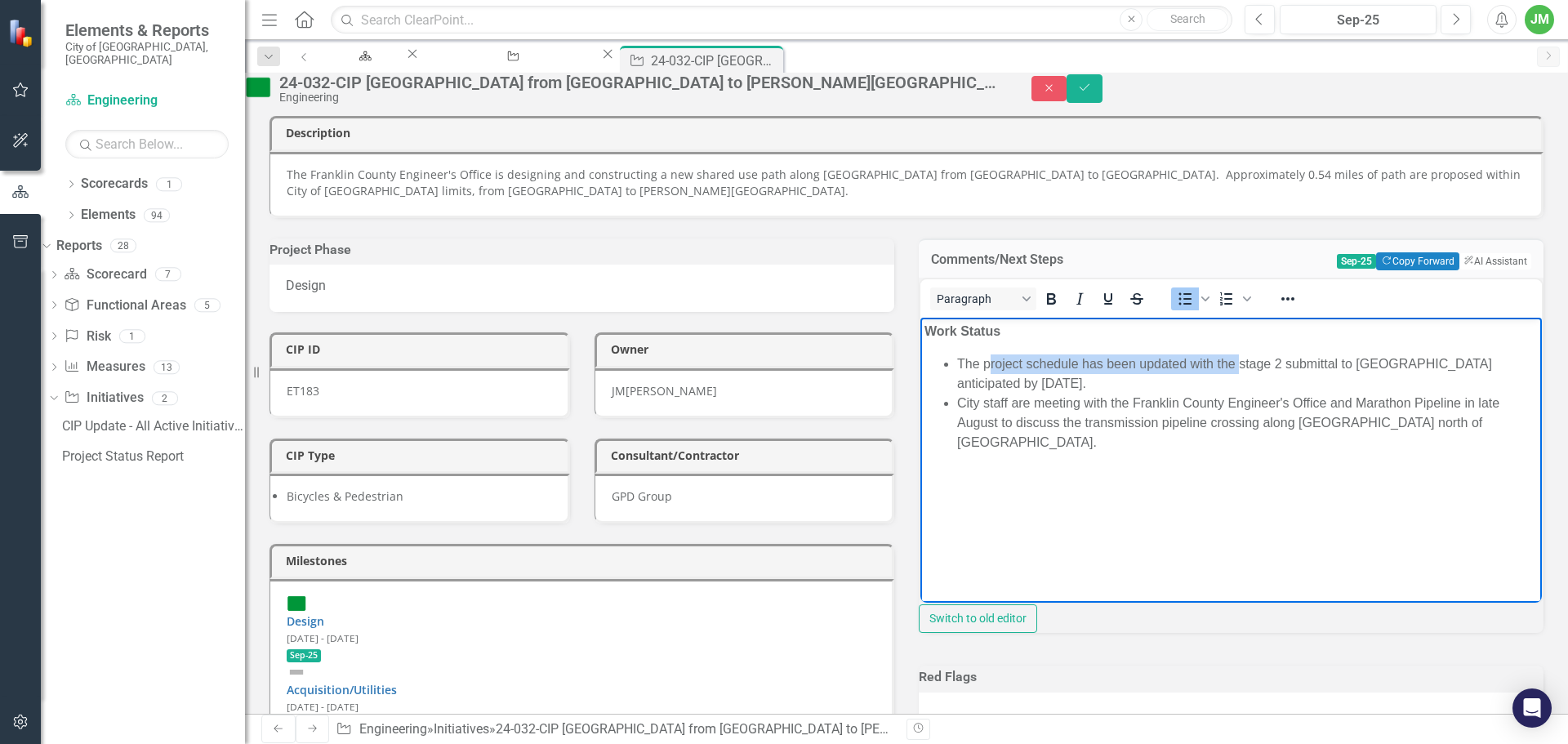
drag, startPoint x: 987, startPoint y: 364, endPoint x: 1237, endPoint y: 366, distance: 250.0
click at [1237, 366] on li "The project schedule has been updated with the stage 2 submittal to [GEOGRAPHIC…" at bounding box center [1247, 374] width 580 height 39
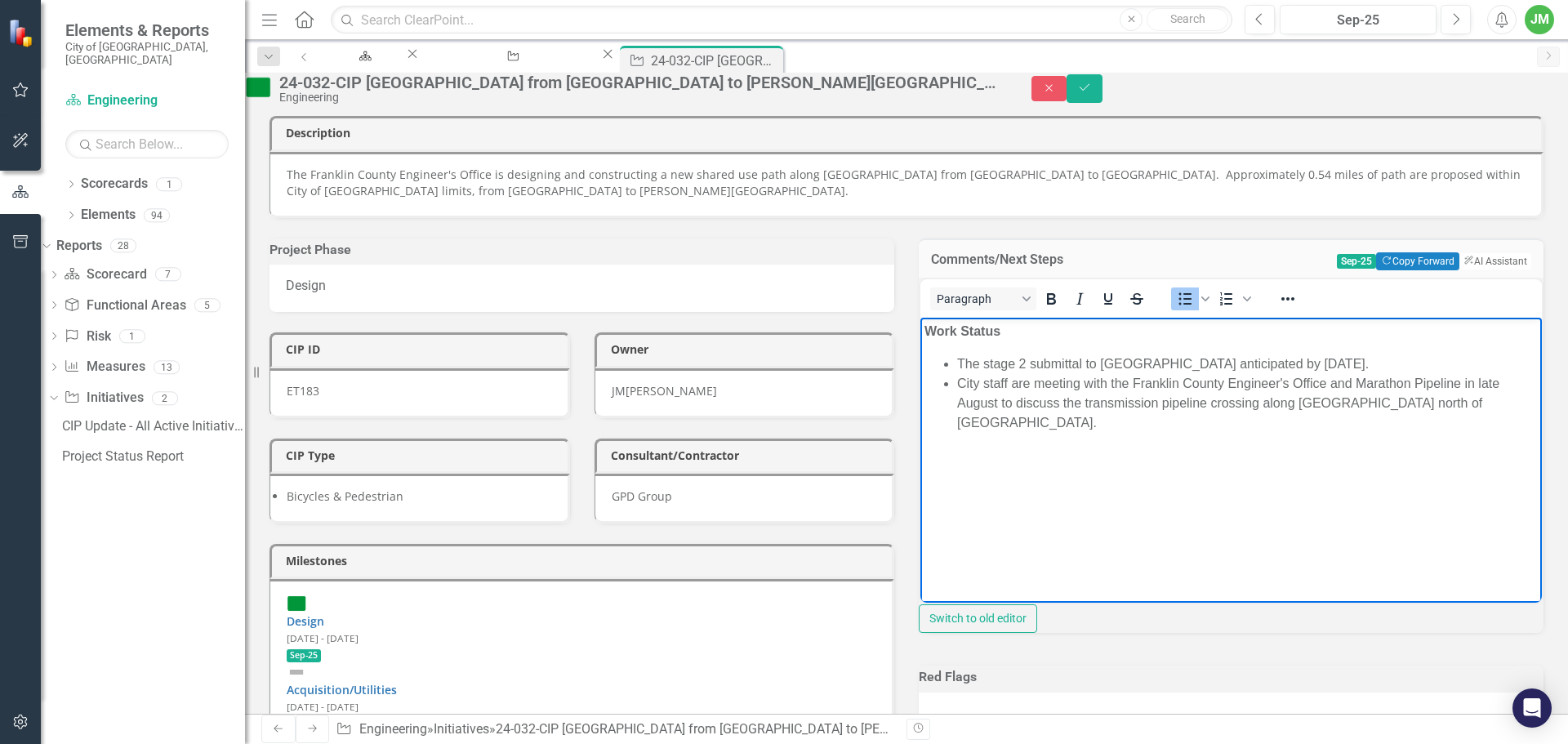
drag, startPoint x: 1030, startPoint y: 361, endPoint x: 1355, endPoint y: 365, distance: 325.0
click at [1355, 365] on li "The stage 2 submittal to [GEOGRAPHIC_DATA] anticipated by [DATE]." at bounding box center [1247, 364] width 580 height 20
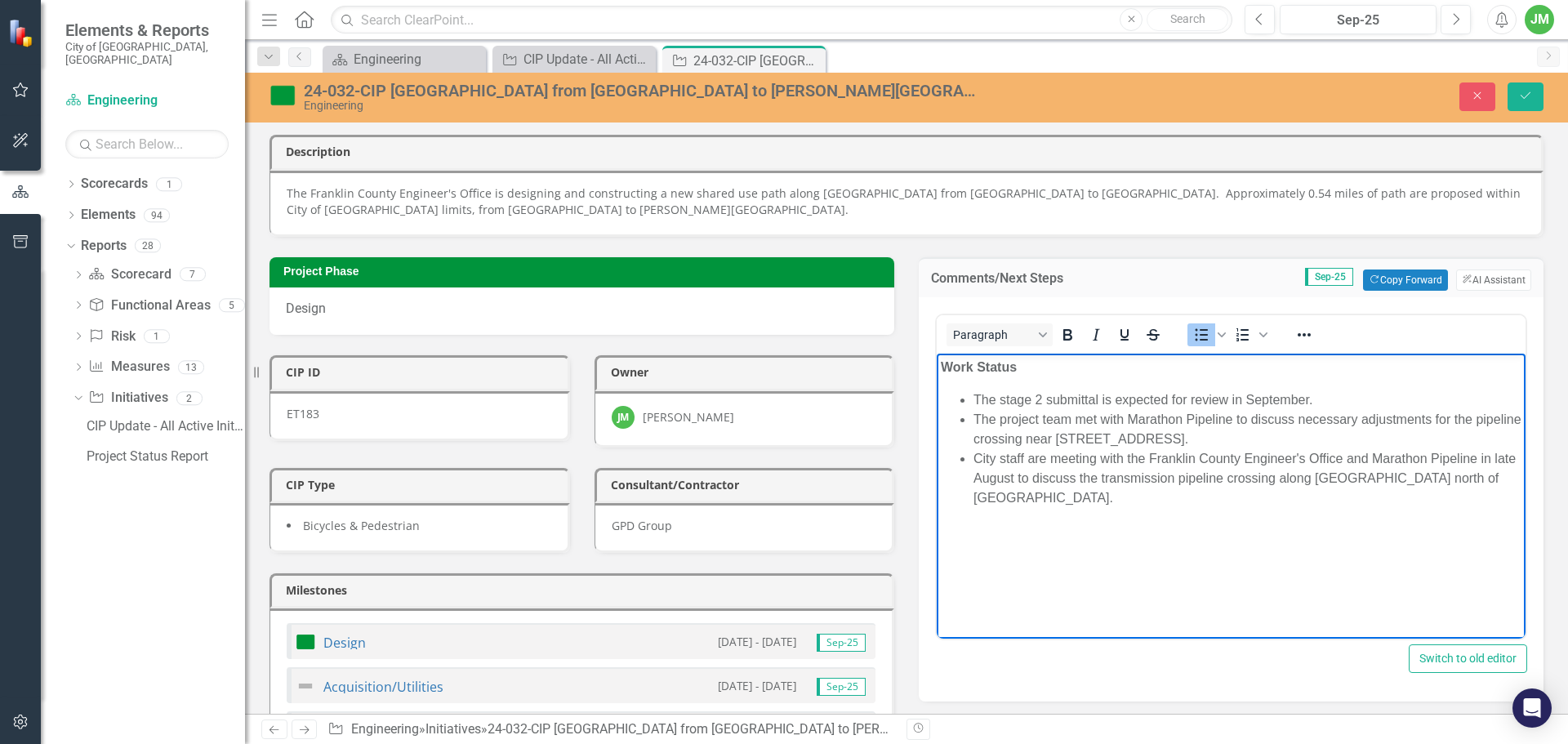
click at [1113, 441] on li "The project team met with Marathon Pipeline to discuss necessary adjustments fo…" at bounding box center [1246, 429] width 548 height 39
drag, startPoint x: 1105, startPoint y: 437, endPoint x: 1134, endPoint y: 438, distance: 29.0
click at [1136, 437] on li "The project team met with Marathon Pipeline to discuss necessary adjustments fo…" at bounding box center [1246, 429] width 548 height 39
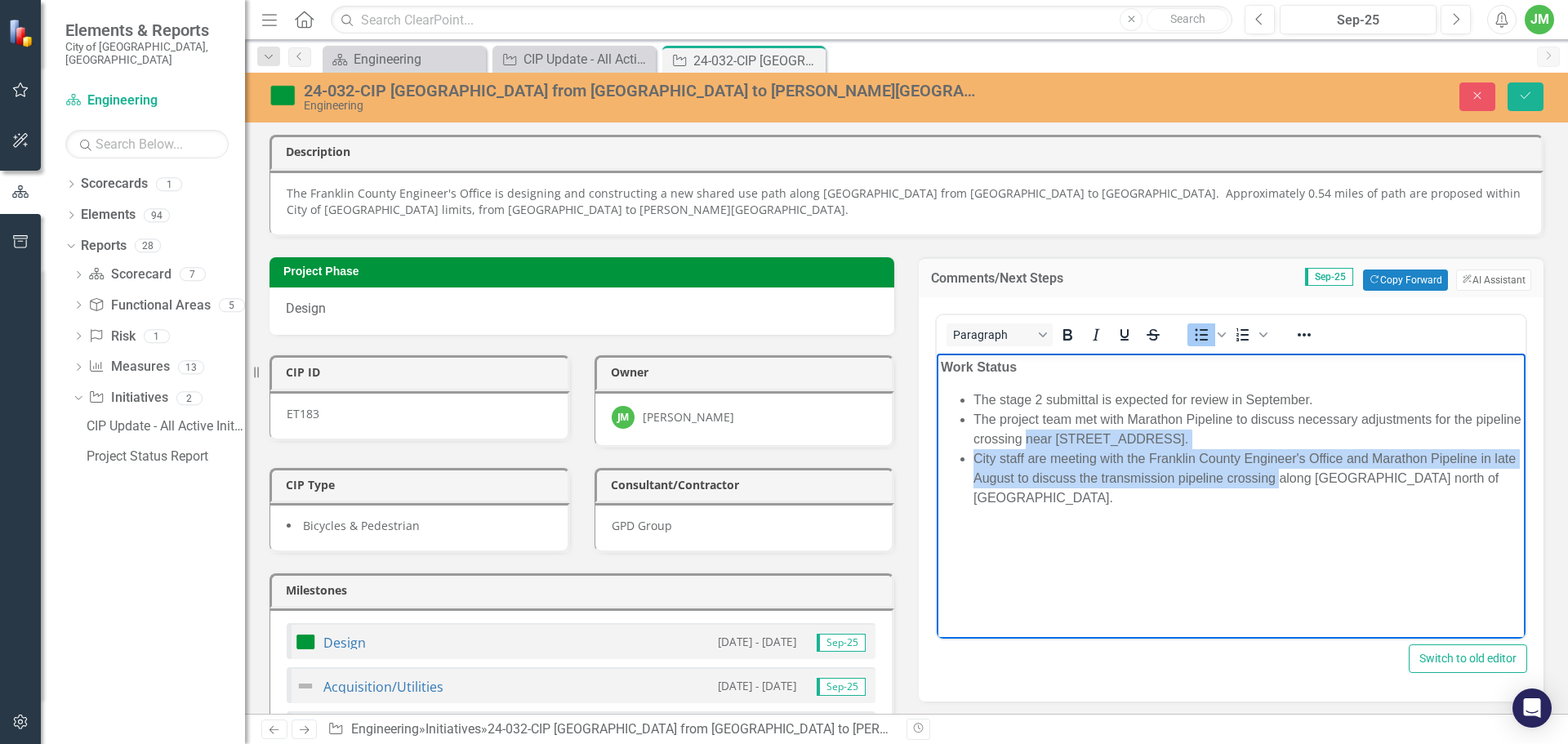
drag, startPoint x: 1074, startPoint y: 437, endPoint x: 1305, endPoint y: 482, distance: 235.3
click at [1305, 482] on ul "The stage 2 submittal is expected for review in September. The project team met…" at bounding box center [1230, 448] width 580 height 117
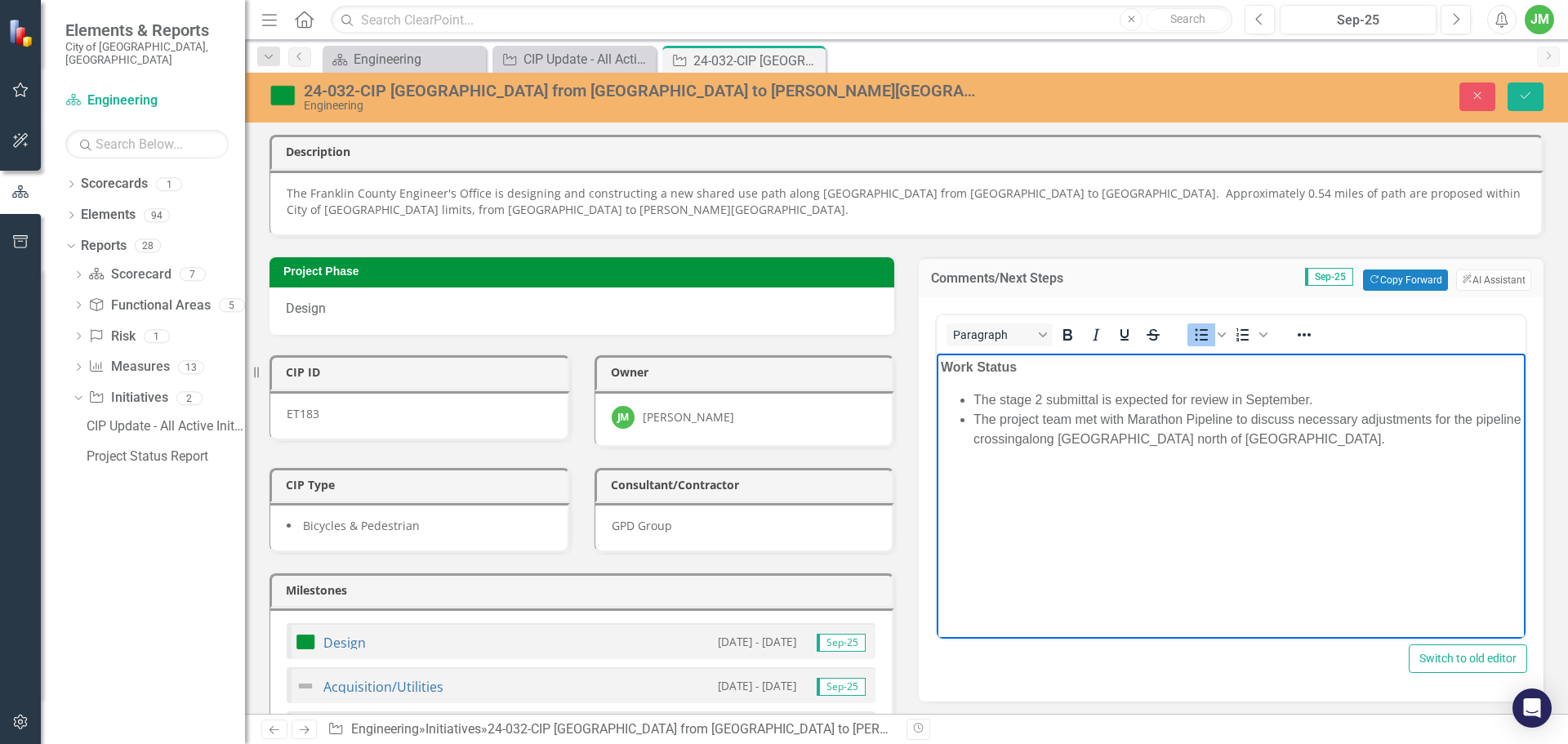
click at [1327, 438] on li "The project team met with Marathon Pipeline to discuss necessary adjustments fo…" at bounding box center [1246, 429] width 548 height 39
click at [1395, 442] on li "The project team met with Marathon Pipeline to discuss necessary adjustments fo…" at bounding box center [1246, 438] width 548 height 59
click at [1170, 458] on li "The project team met with Marathon Pipeline to discuss necessary adjustments fo…" at bounding box center [1246, 438] width 548 height 59
click at [1202, 458] on li "The project team met with Marathon Pipeline to discuss necessary adjustments fo…" at bounding box center [1246, 438] width 548 height 59
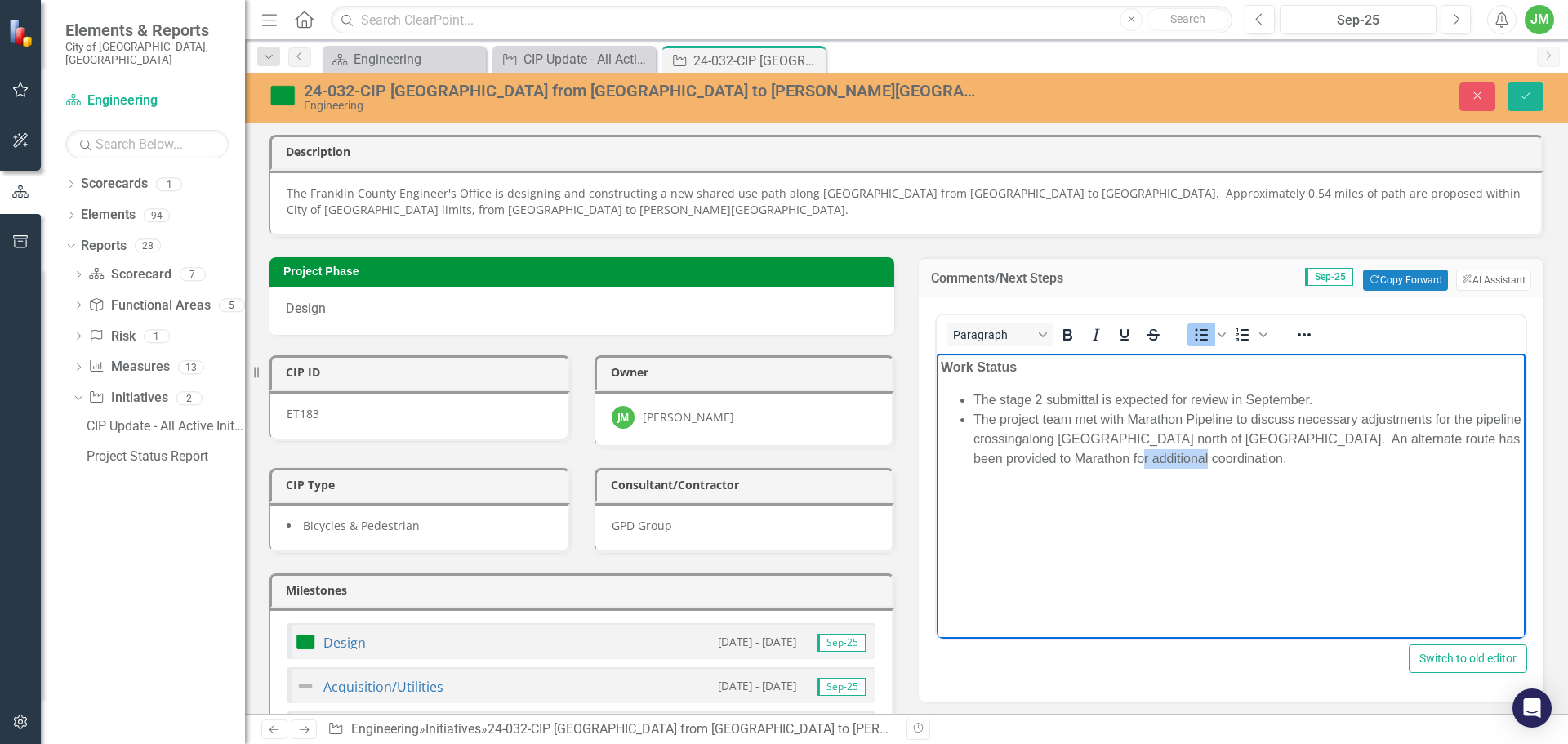
click at [1202, 458] on li "The project team met with Marathon Pipeline to discuss necessary adjustments fo…" at bounding box center [1246, 438] width 548 height 59
click at [1275, 458] on li "The project team met with Marathon Pipeline to discuss necessary adjustments fo…" at bounding box center [1246, 438] width 548 height 59
click at [1222, 453] on li "The project team met with Marathon Pipeline to discuss necessary adjustments fo…" at bounding box center [1246, 438] width 548 height 59
click at [1272, 455] on li "The project team met with Marathon Pipeline to discuss necessary adjustments fo…" at bounding box center [1246, 438] width 548 height 59
